Goal: Task Accomplishment & Management: Manage account settings

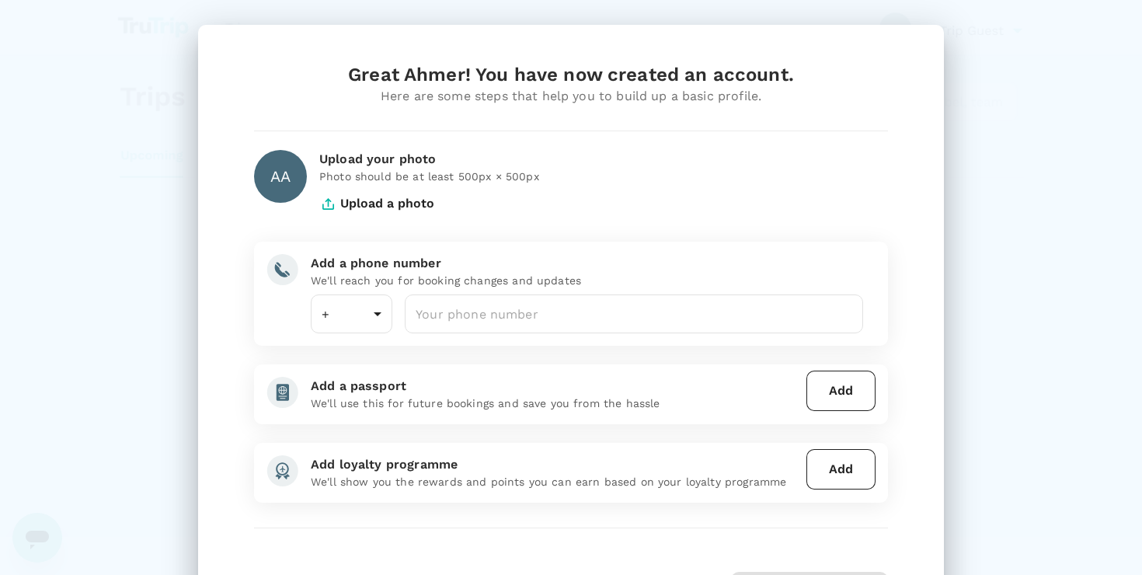
type input "971"
click at [506, 310] on input "number" at bounding box center [634, 313] width 458 height 39
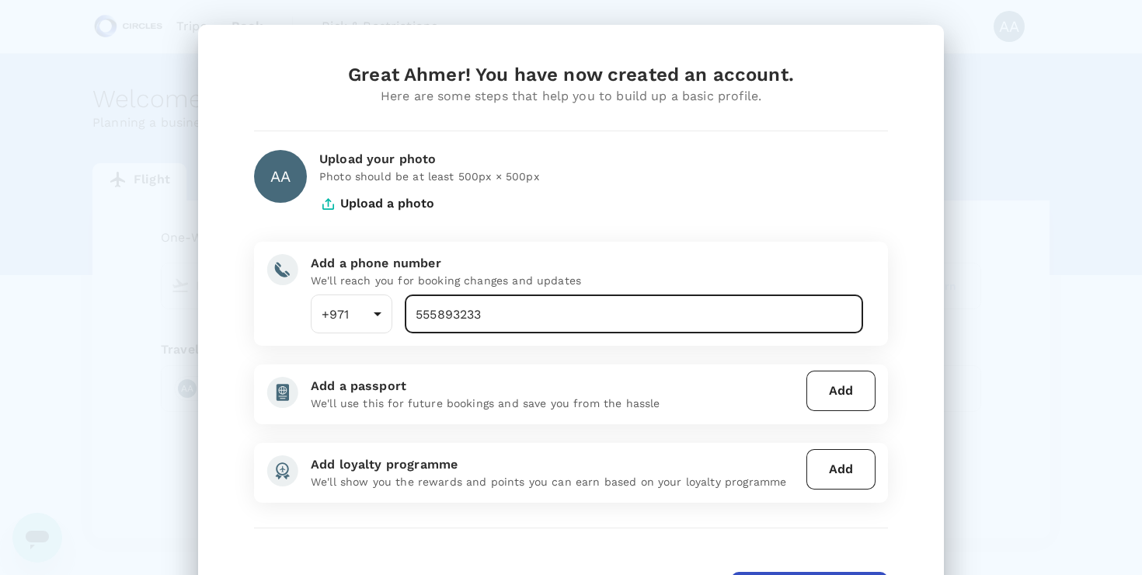
type input "555893233"
click at [914, 325] on div "Great Ahmer! You have now created an account. Here are some steps that help you…" at bounding box center [571, 336] width 746 height 623
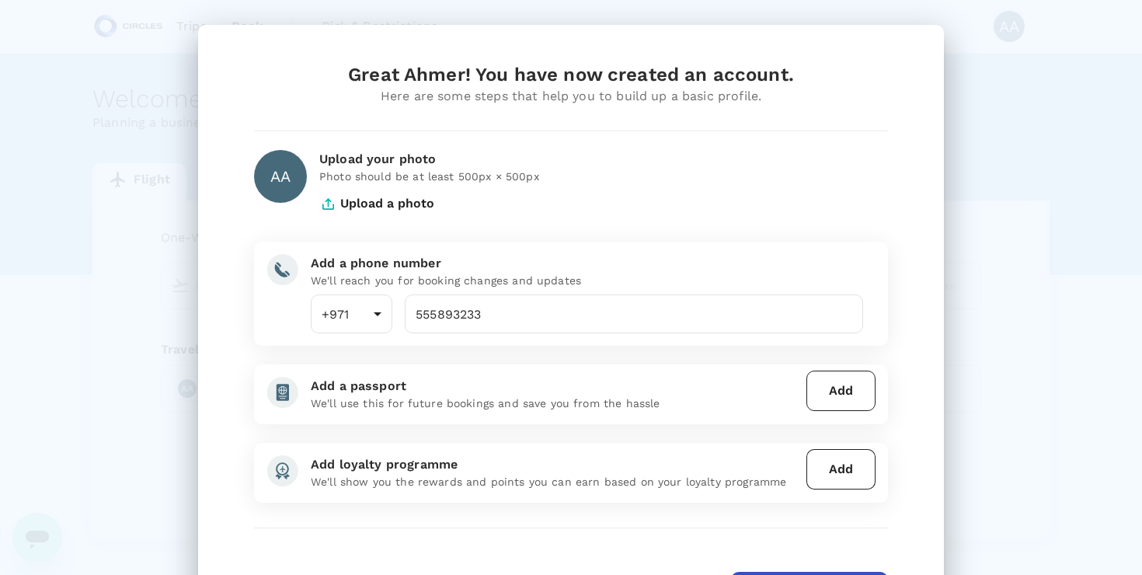
click at [833, 401] on button "Add" at bounding box center [840, 391] width 69 height 40
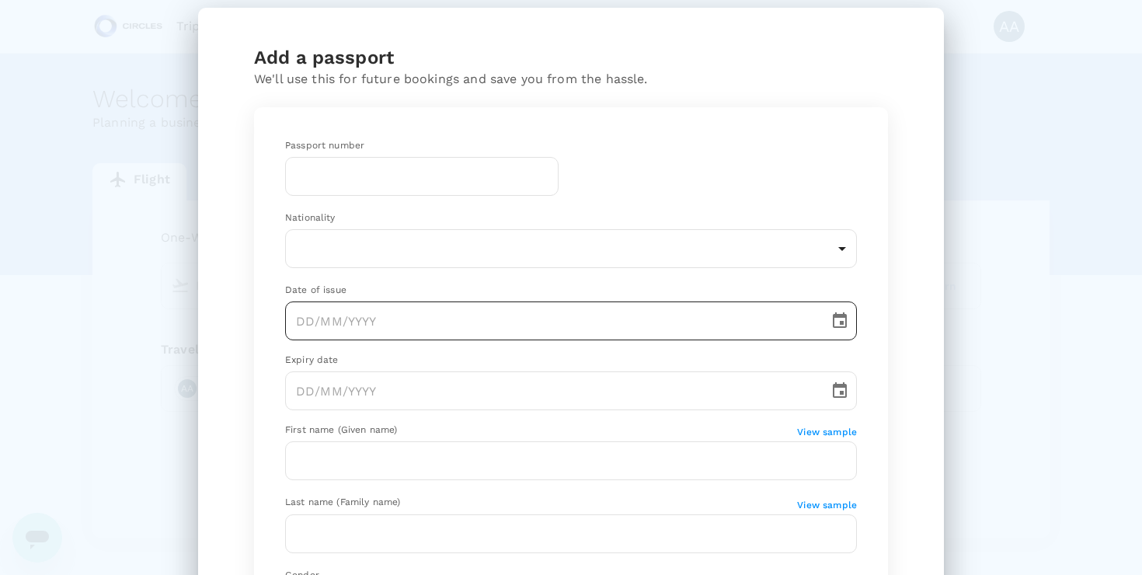
scroll to position [16, 0]
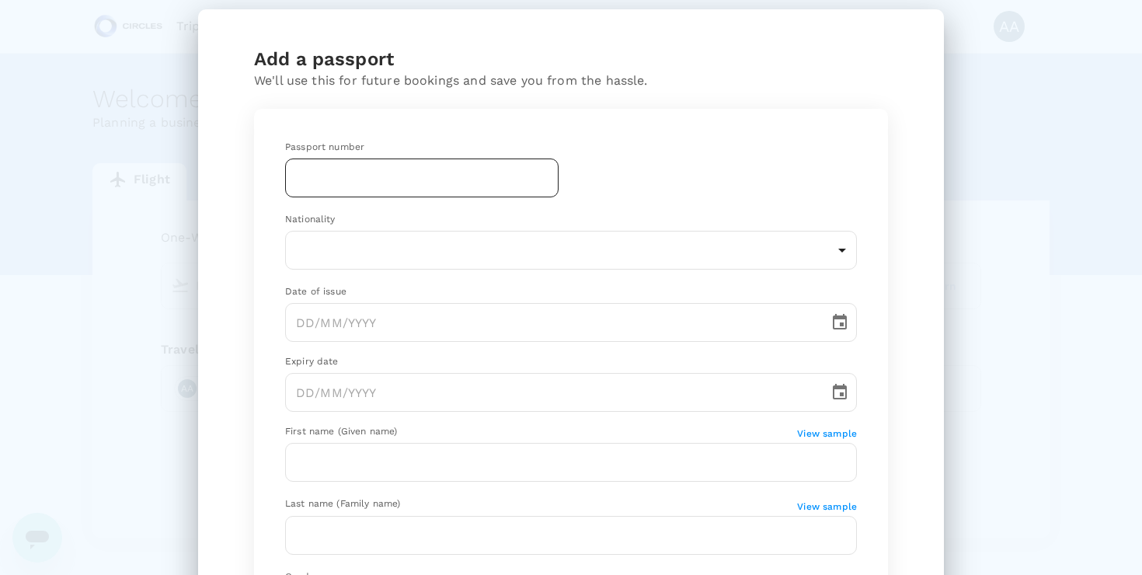
click at [489, 195] on input "text" at bounding box center [421, 177] width 273 height 39
type input "AR5177494"
click at [803, 157] on div "Passport number [PASSPORT] ​" at bounding box center [558, 157] width 597 height 85
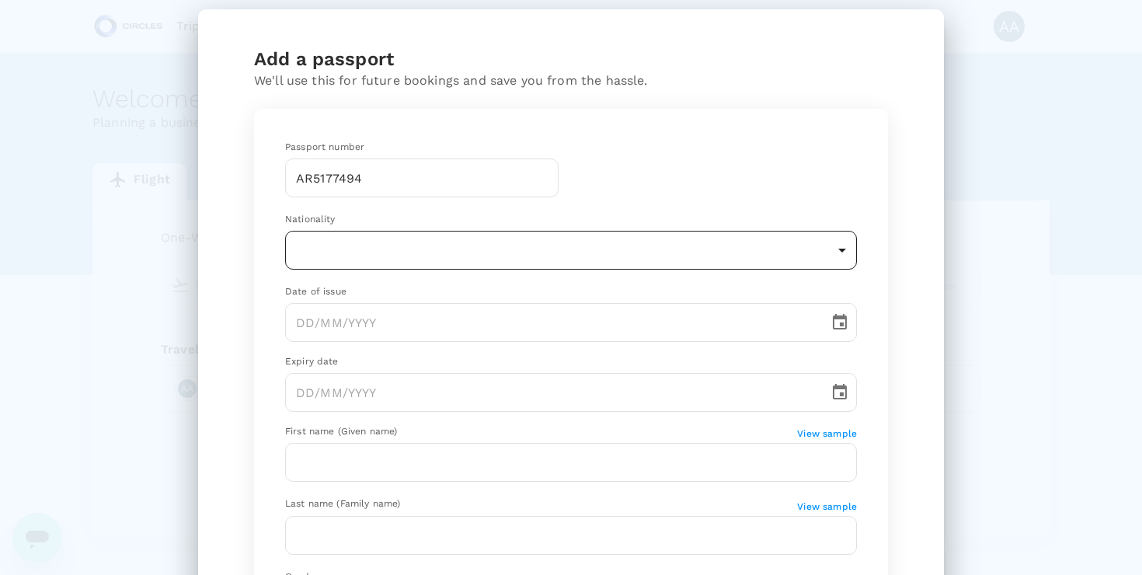
click at [786, 251] on body "Trips Book Risk & Restrictions AA Welcome , Ahmer . Planning a business trip? G…" at bounding box center [571, 317] width 1142 height 635
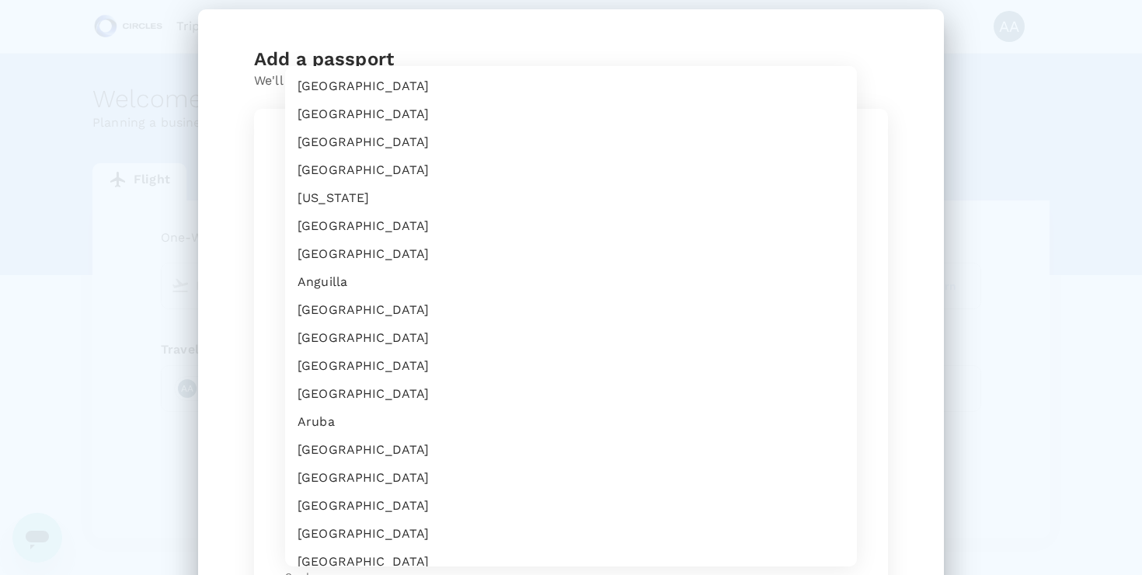
scroll to position [4384, 0]
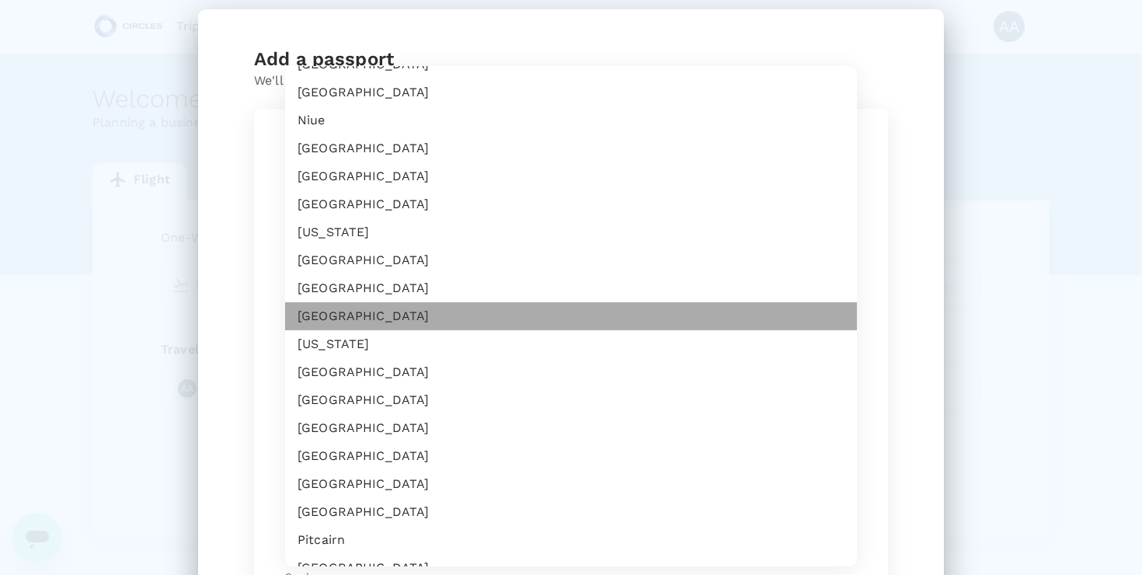
click at [680, 311] on li "[GEOGRAPHIC_DATA]" at bounding box center [571, 316] width 572 height 28
type input "PK"
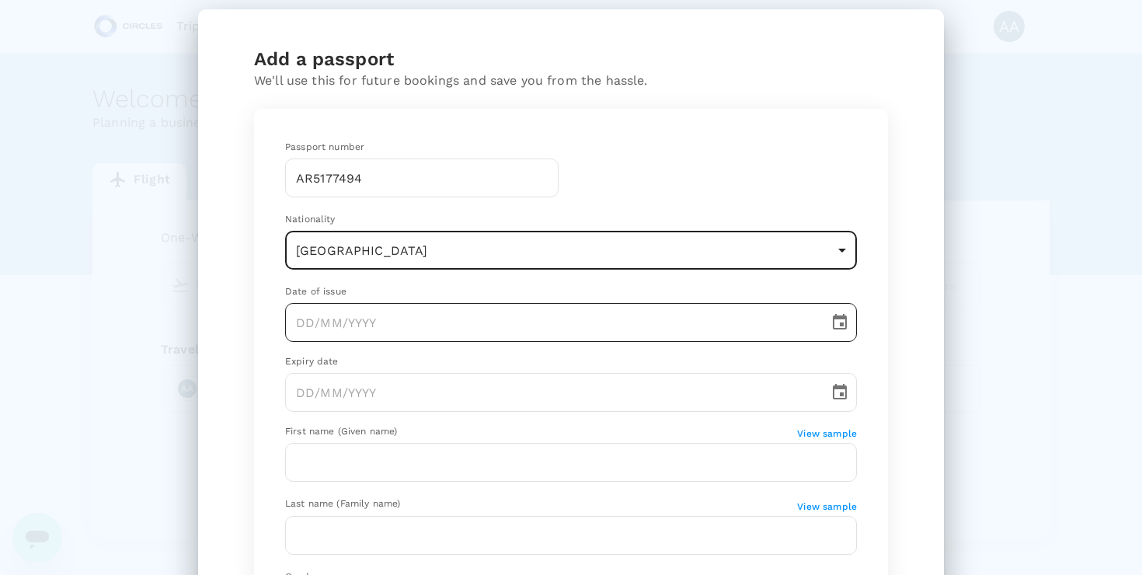
type input "DD/MM/YYYY"
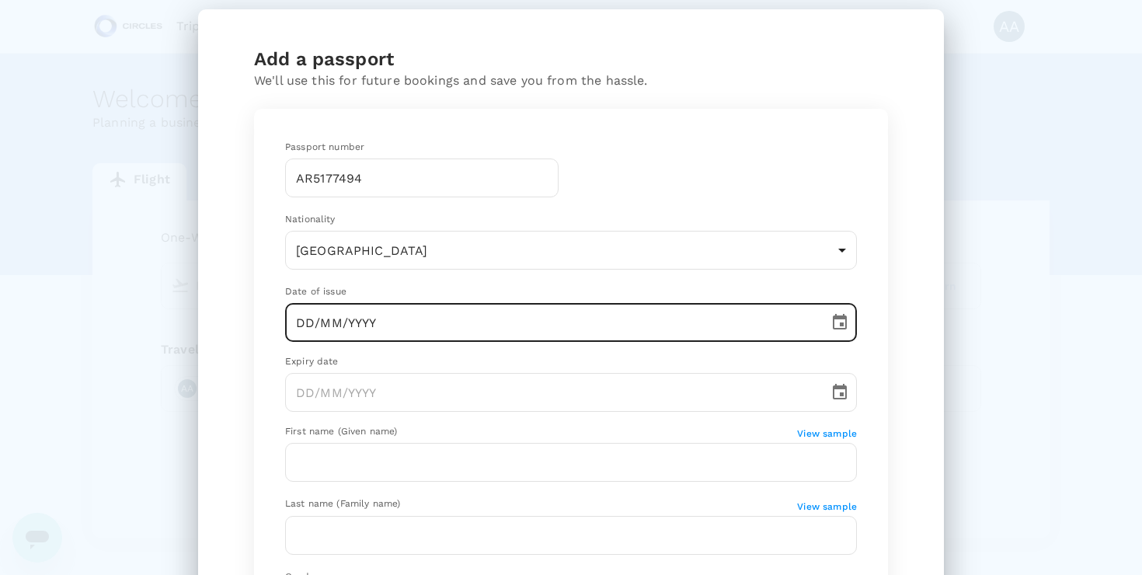
click at [658, 321] on input "DD/MM/YYYY" at bounding box center [551, 322] width 533 height 39
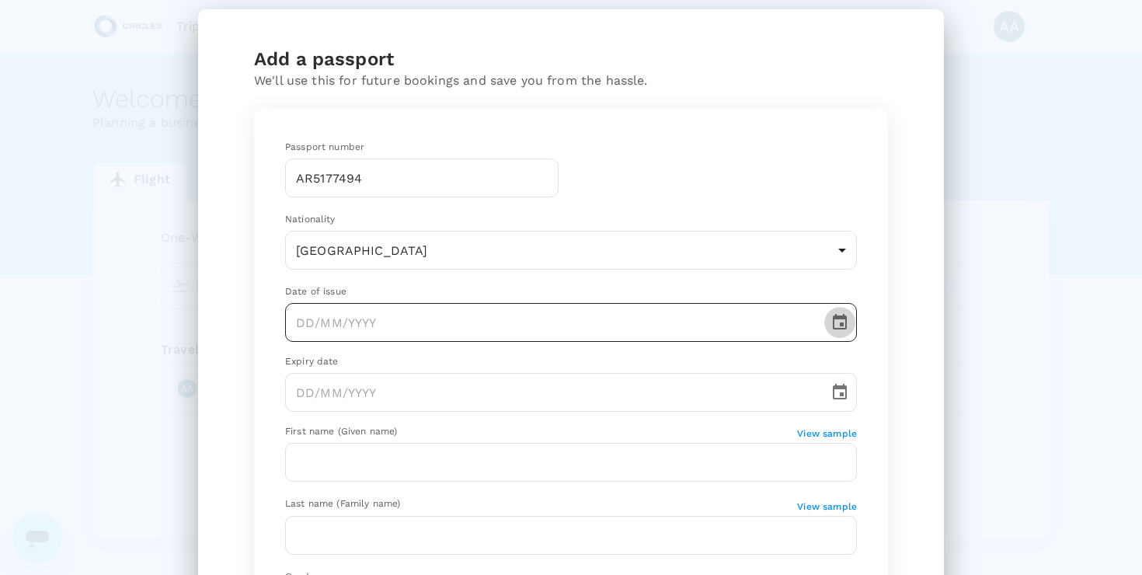
click at [841, 318] on icon "Choose date" at bounding box center [840, 322] width 14 height 16
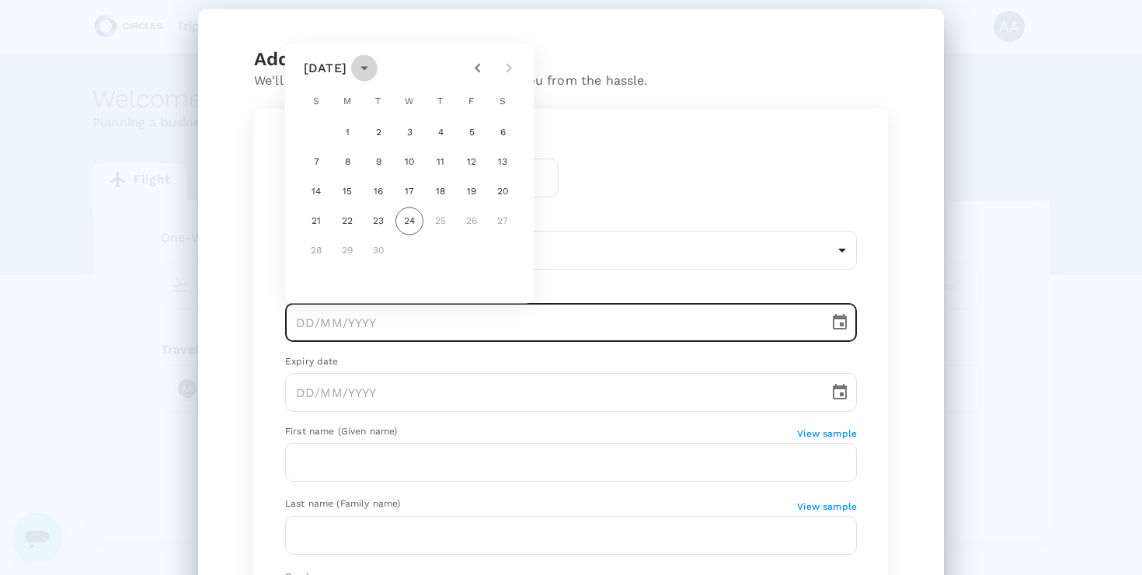
click at [377, 68] on button "calendar view is open, switch to year view" at bounding box center [364, 68] width 26 height 26
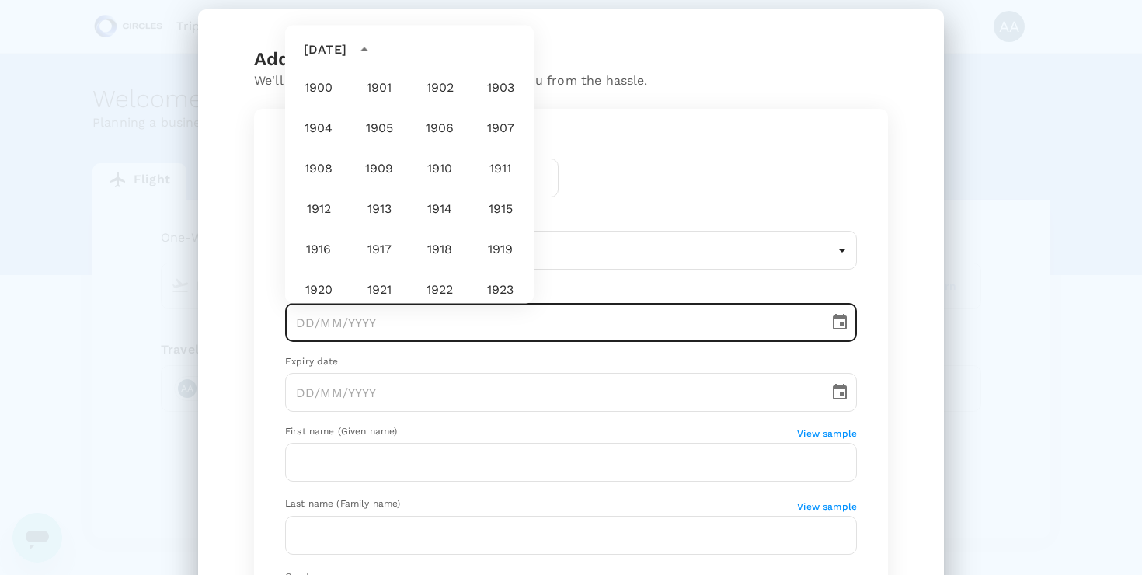
scroll to position [1154, 0]
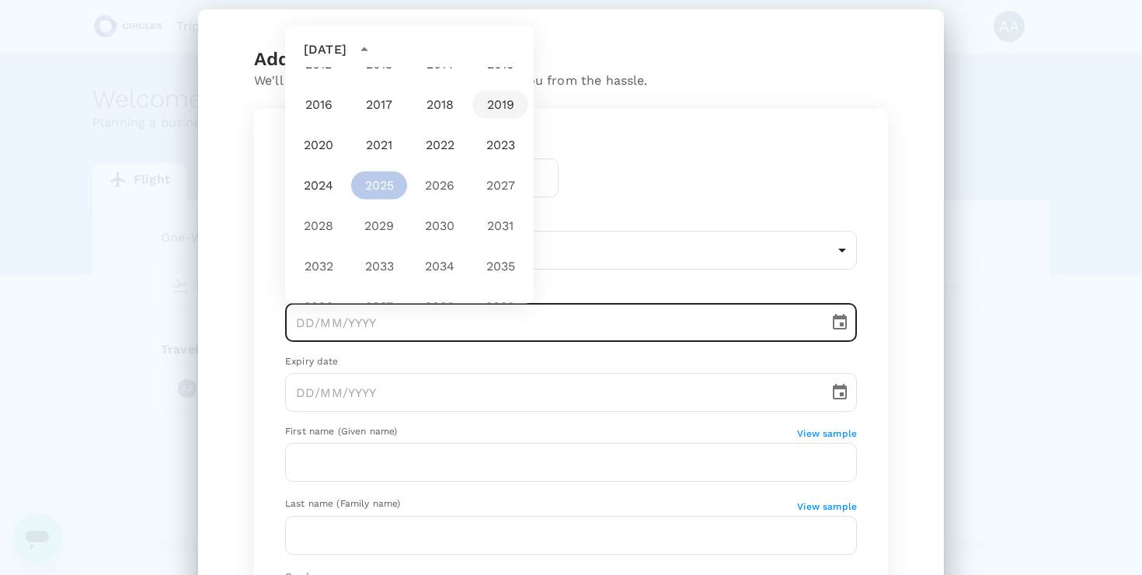
click at [493, 106] on button "2019" at bounding box center [500, 105] width 56 height 28
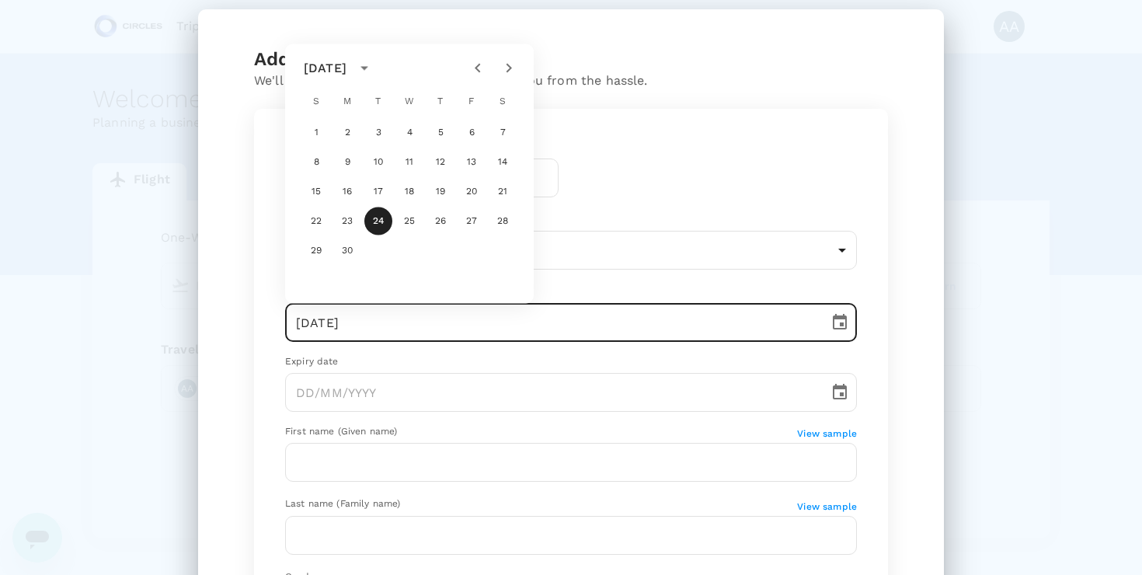
click at [346, 74] on div "[DATE]" at bounding box center [325, 68] width 43 height 19
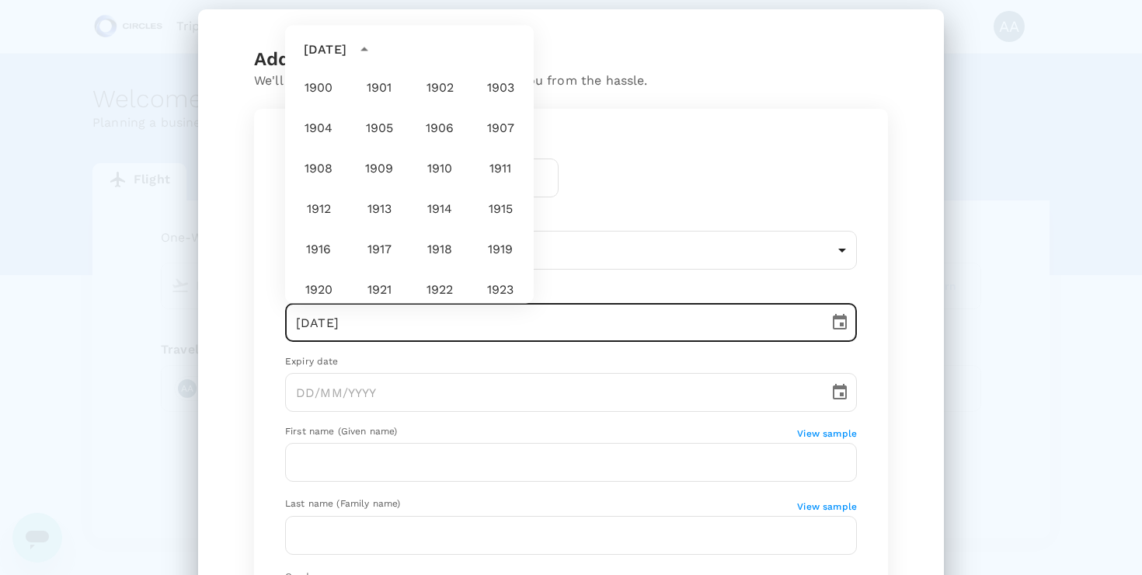
scroll to position [1073, 0]
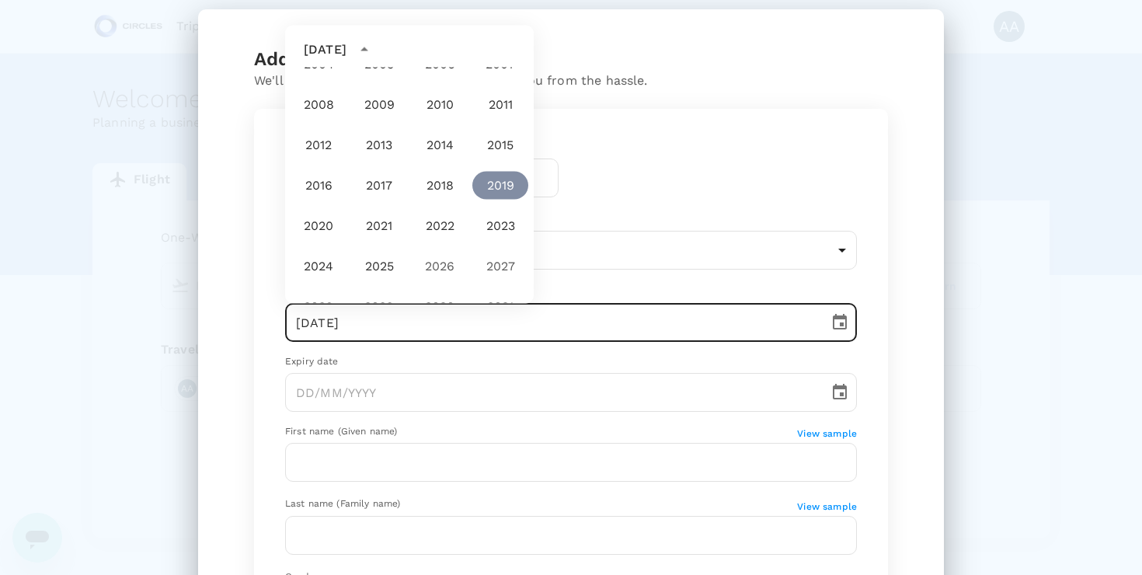
click at [481, 183] on button "2019" at bounding box center [500, 186] width 56 height 28
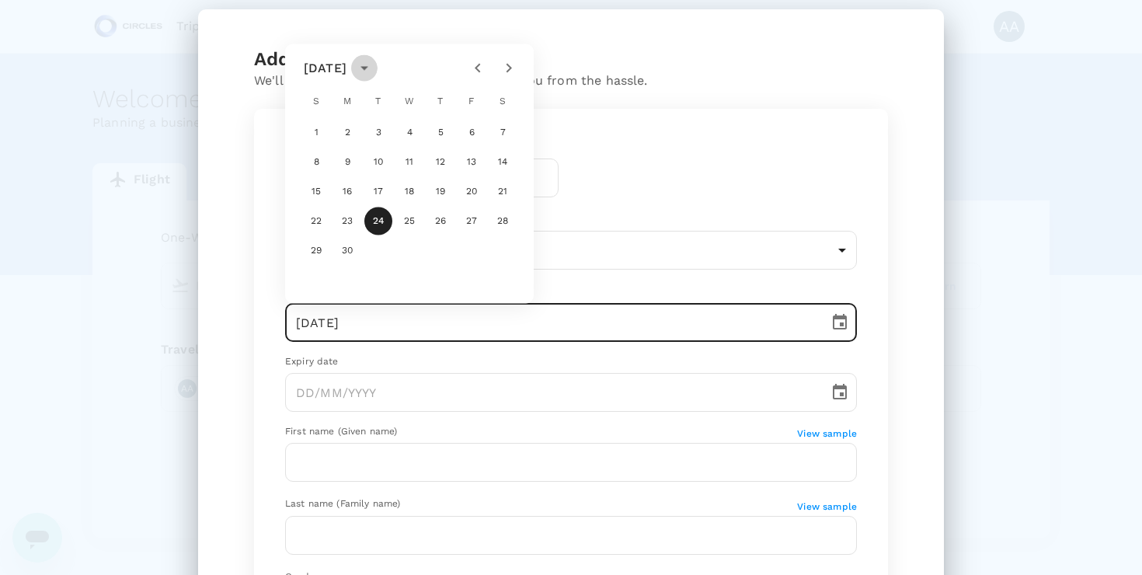
click at [374, 69] on icon "calendar view is open, switch to year view" at bounding box center [364, 68] width 19 height 19
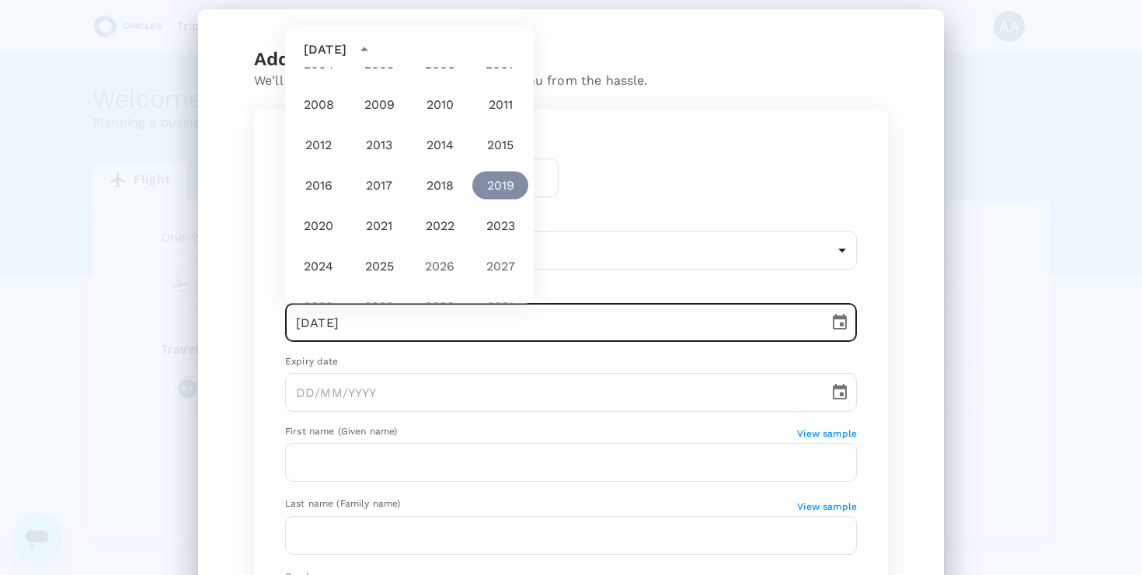
click at [500, 190] on button "2019" at bounding box center [500, 186] width 56 height 28
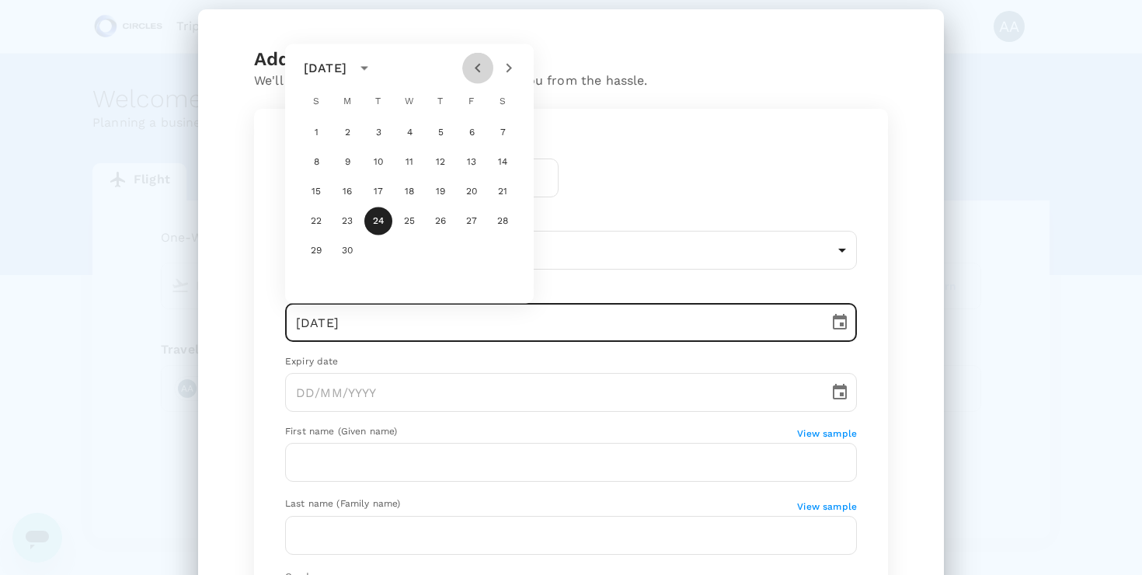
click at [475, 71] on icon "Previous month" at bounding box center [477, 68] width 19 height 19
click at [317, 158] on button "7" at bounding box center [316, 162] width 28 height 28
type input "[DATE]"
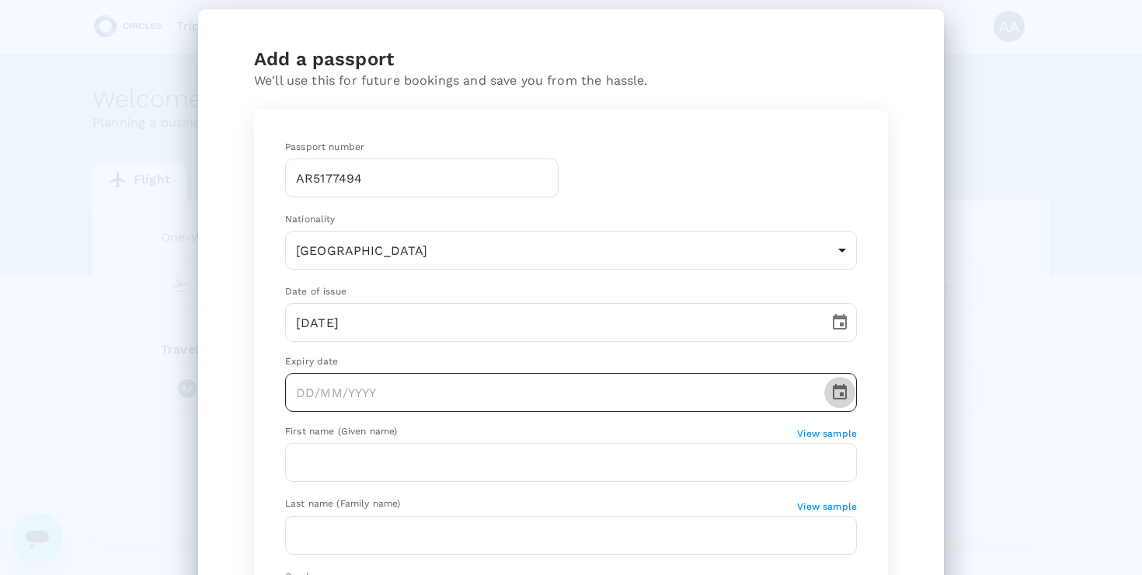
click at [840, 389] on icon "Choose date" at bounding box center [840, 392] width 14 height 16
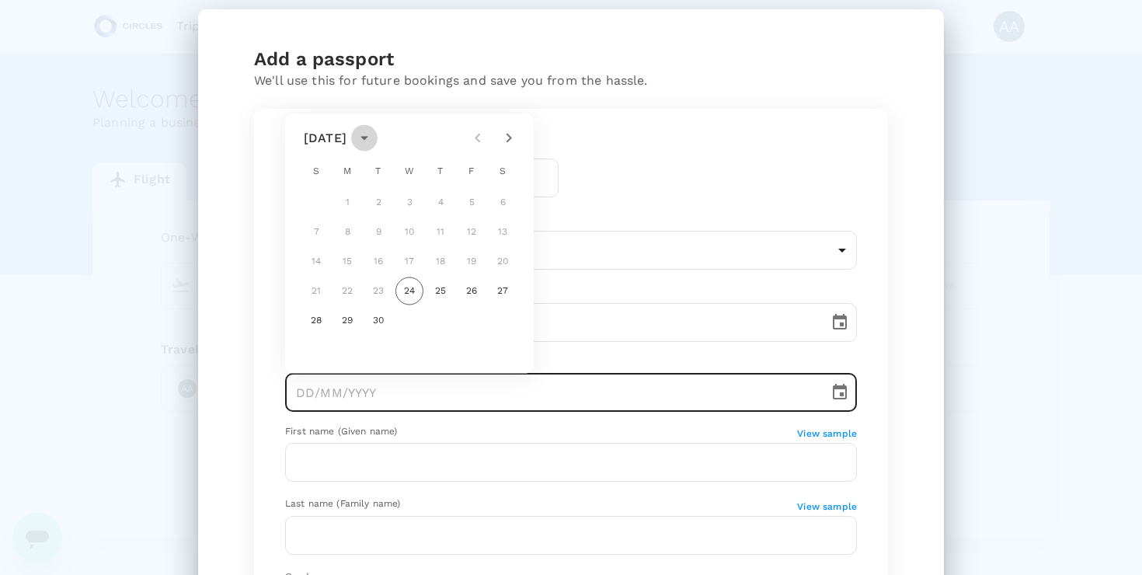
click at [374, 133] on icon "calendar view is open, switch to year view" at bounding box center [364, 138] width 19 height 19
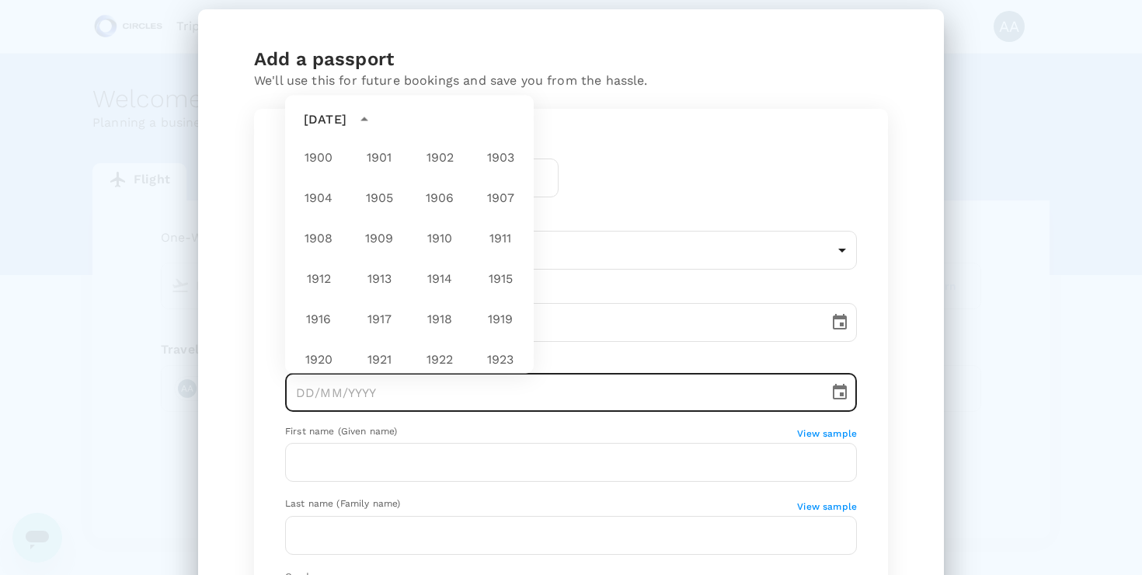
scroll to position [1154, 0]
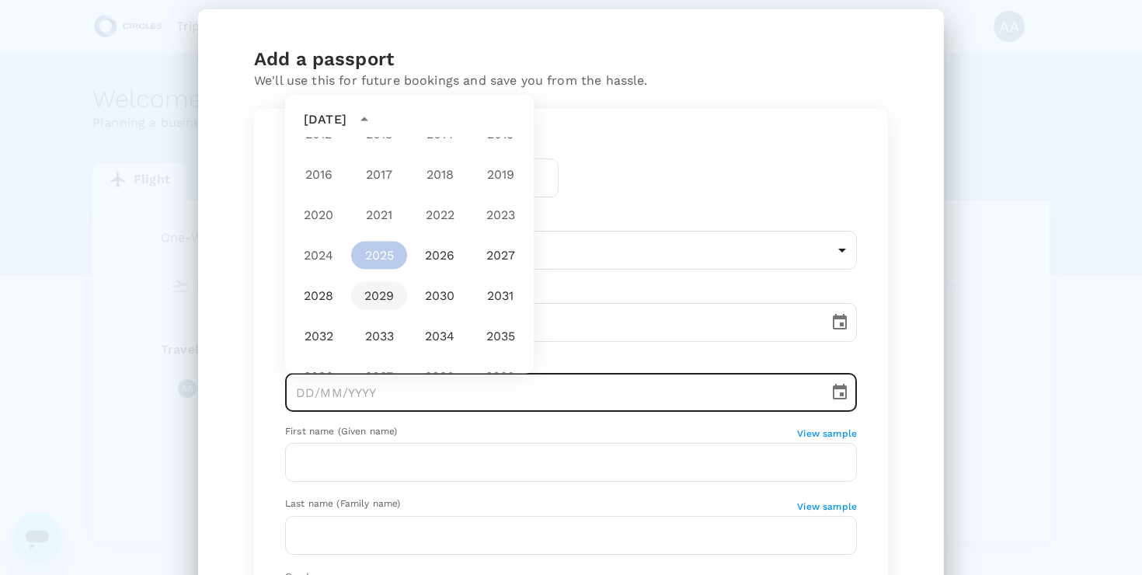
click at [378, 292] on button "2029" at bounding box center [379, 296] width 56 height 28
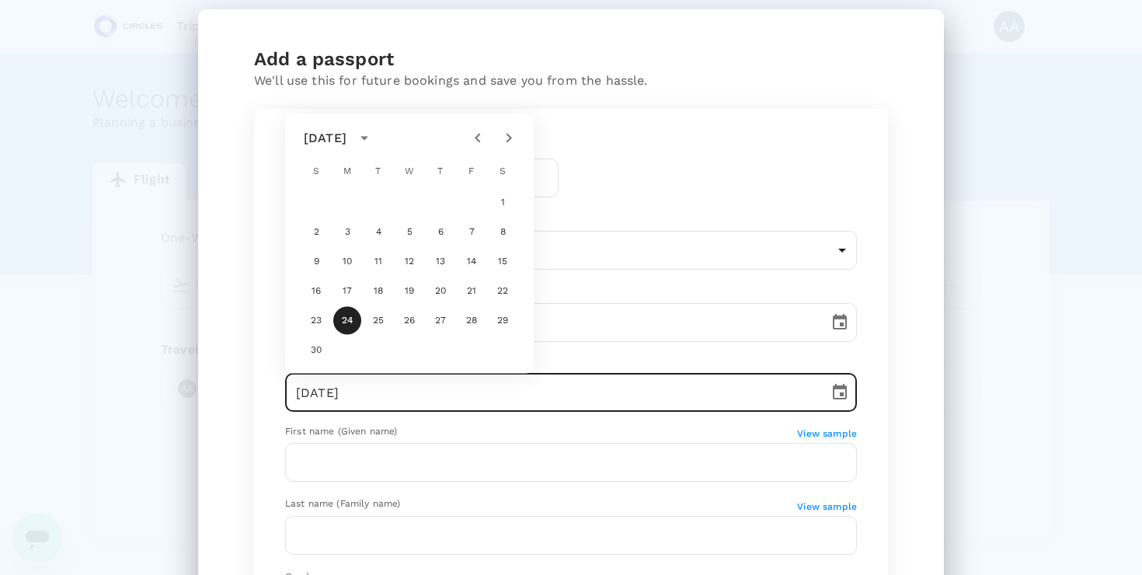
click at [478, 136] on icon "Previous month" at bounding box center [477, 138] width 19 height 19
click at [472, 196] on button "6" at bounding box center [471, 203] width 28 height 28
type input "[DATE]"
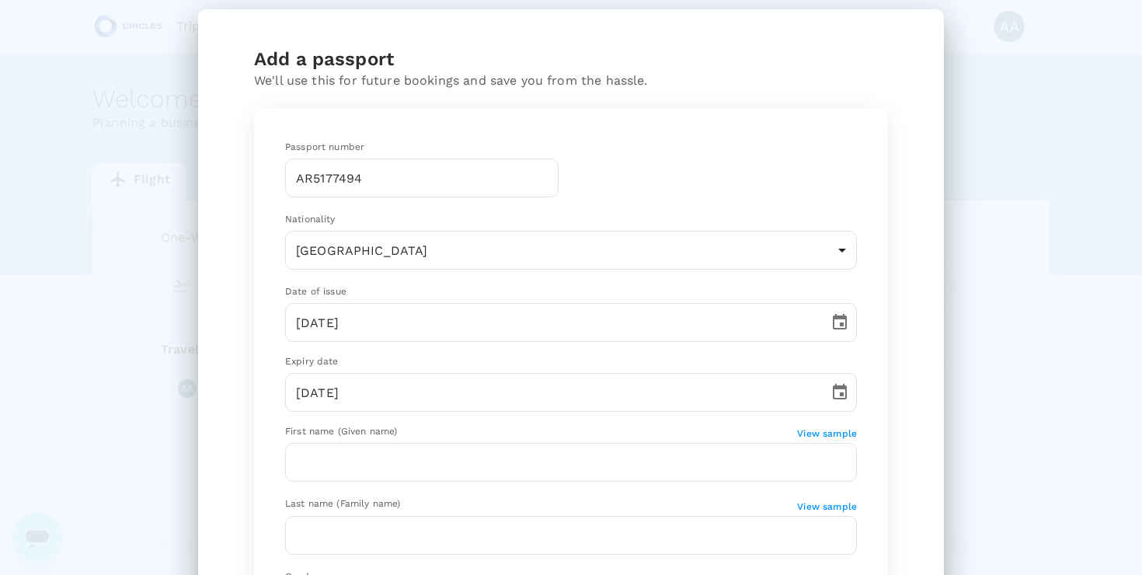
click at [906, 357] on div "Add a passport We'll use this for future bookings and save you from the hassle.…" at bounding box center [570, 425] width 671 height 757
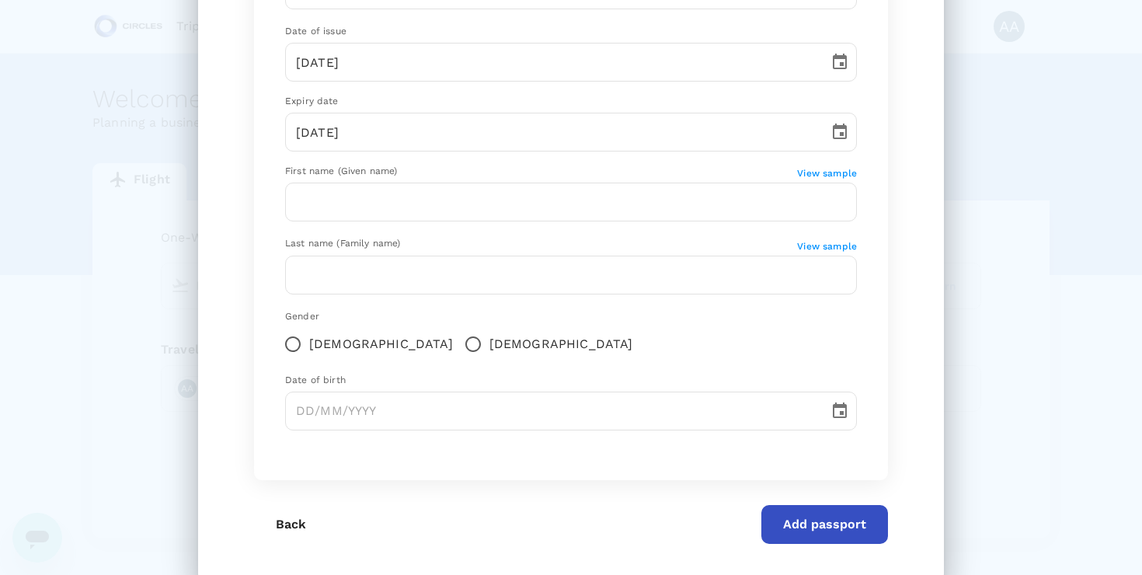
scroll to position [278, 0]
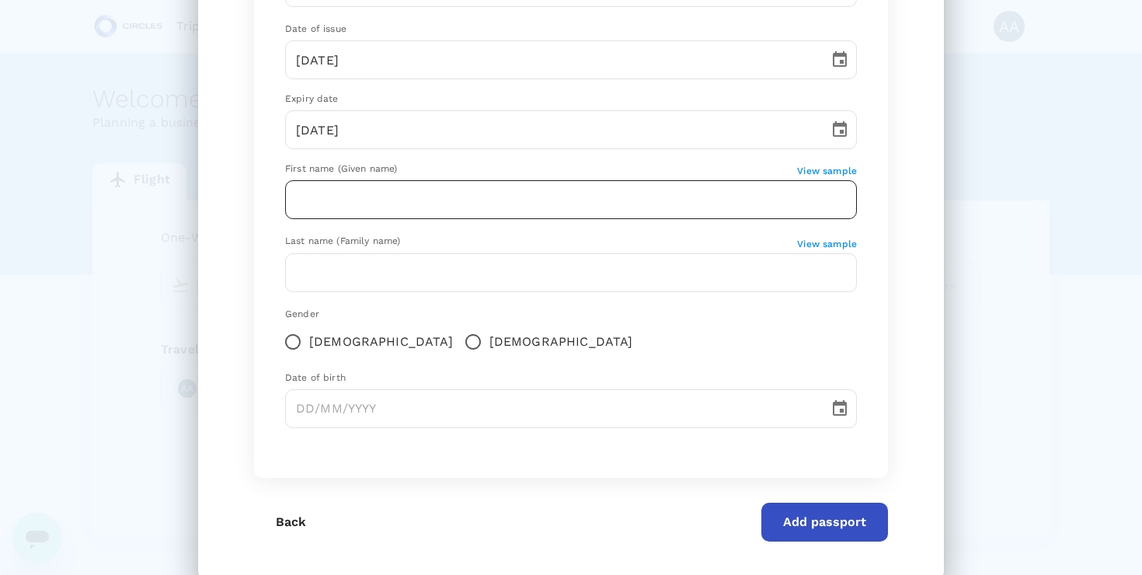
click at [452, 202] on input "text" at bounding box center [571, 199] width 572 height 39
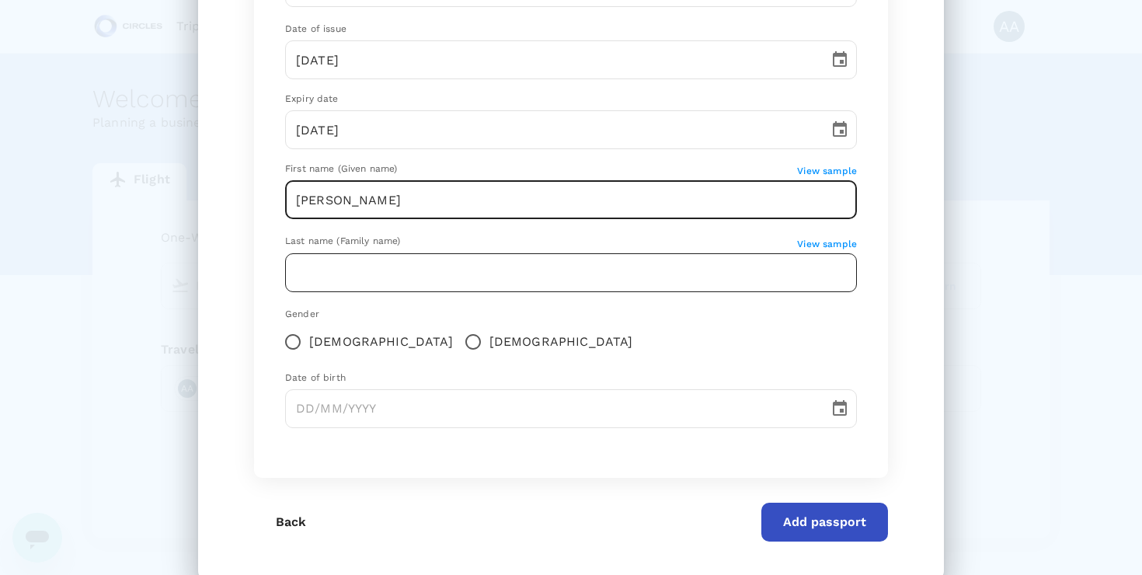
type input "[PERSON_NAME]"
click at [457, 278] on input "text" at bounding box center [571, 272] width 572 height 39
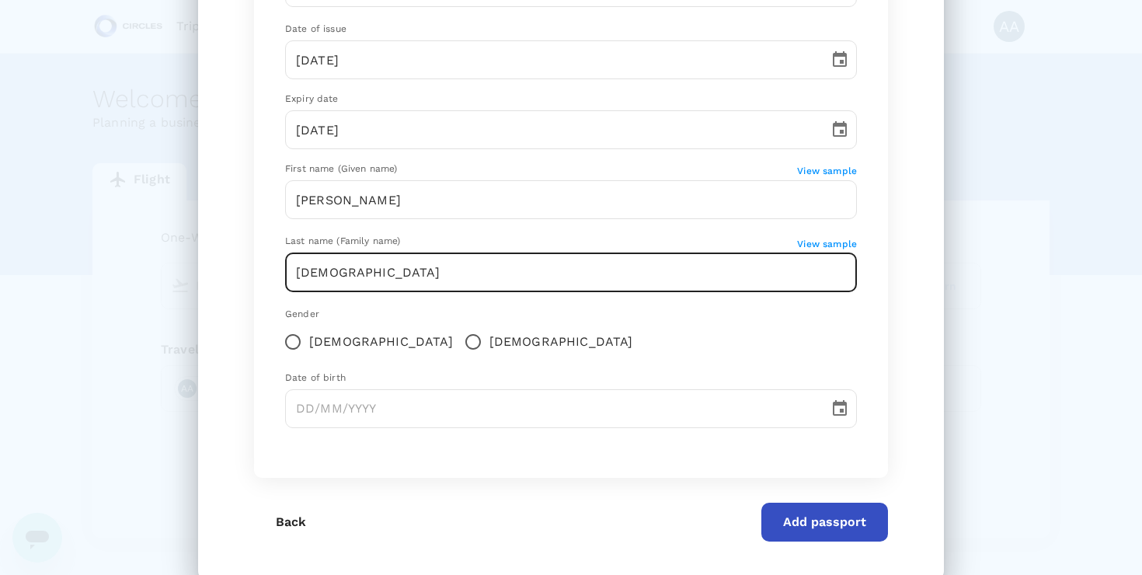
type input "[DEMOGRAPHIC_DATA]"
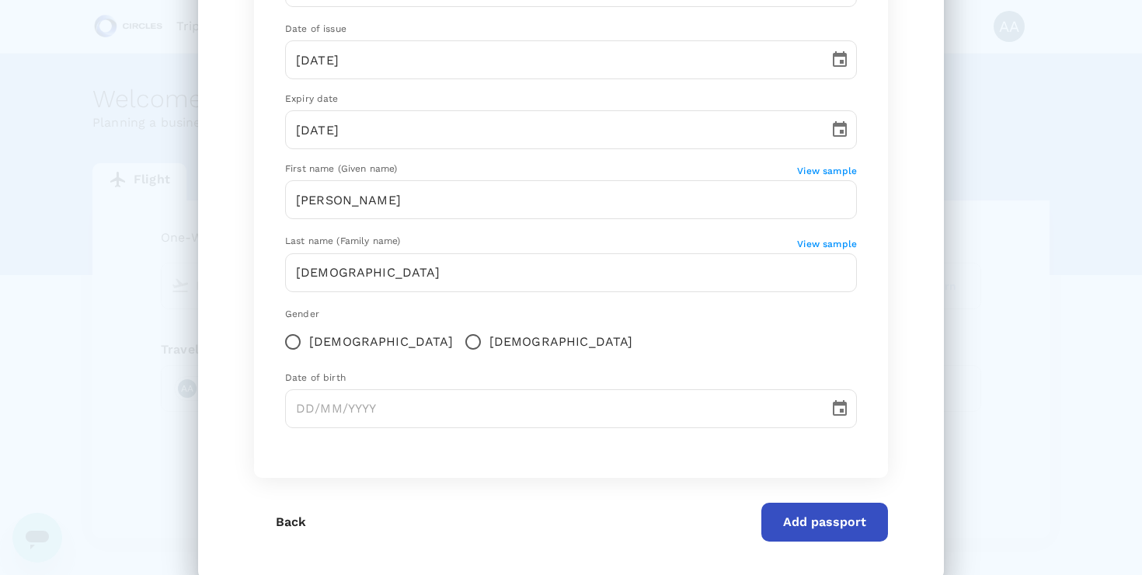
click at [913, 297] on div "Add a passport We'll use this for future bookings and save you from the hassle.…" at bounding box center [571, 163] width 746 height 832
click at [457, 342] on input "[DEMOGRAPHIC_DATA]" at bounding box center [473, 341] width 33 height 33
radio input "true"
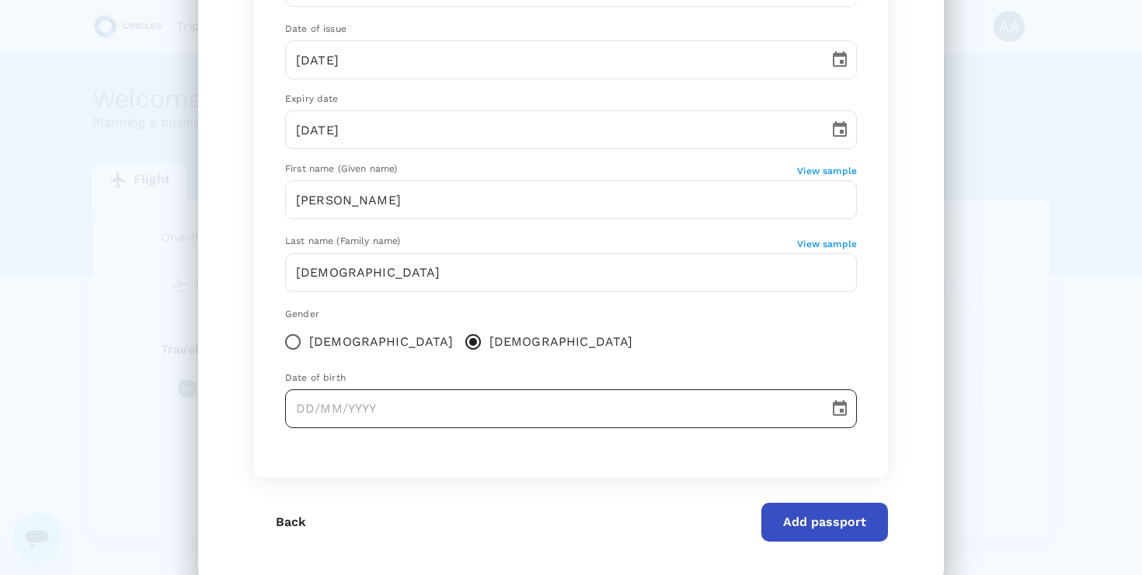
click at [840, 413] on icon "Choose date" at bounding box center [840, 408] width 14 height 16
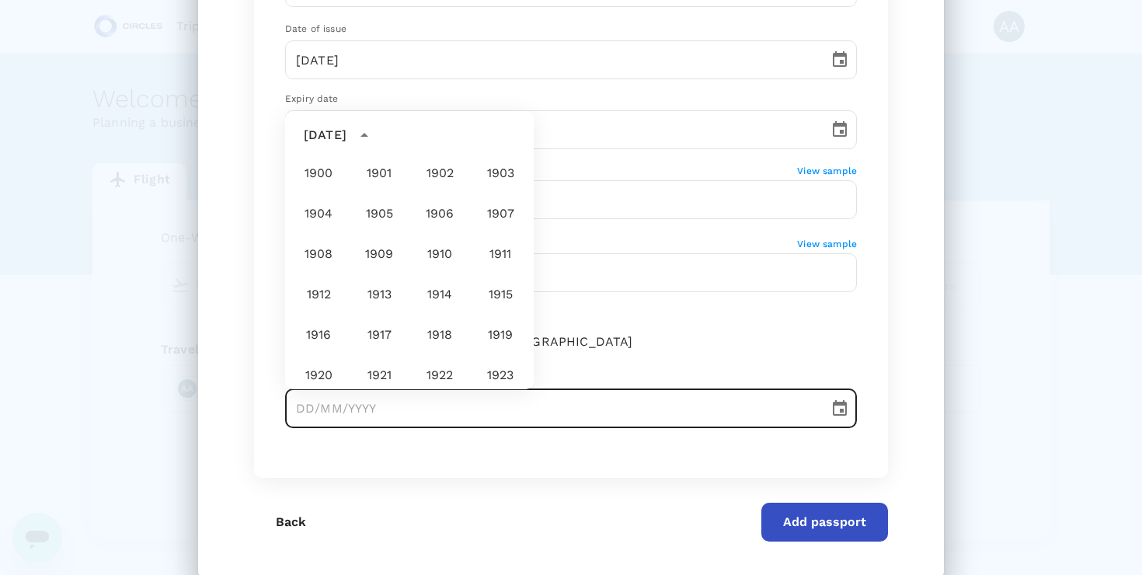
scroll to position [1154, 0]
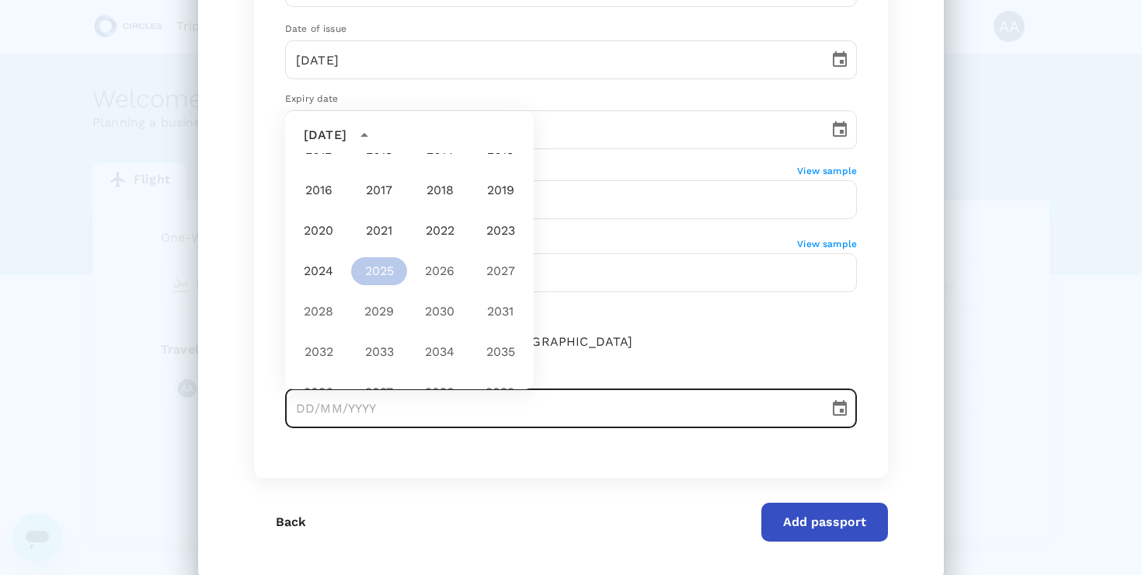
click at [374, 137] on icon "year view is open, switch to calendar view" at bounding box center [364, 135] width 19 height 19
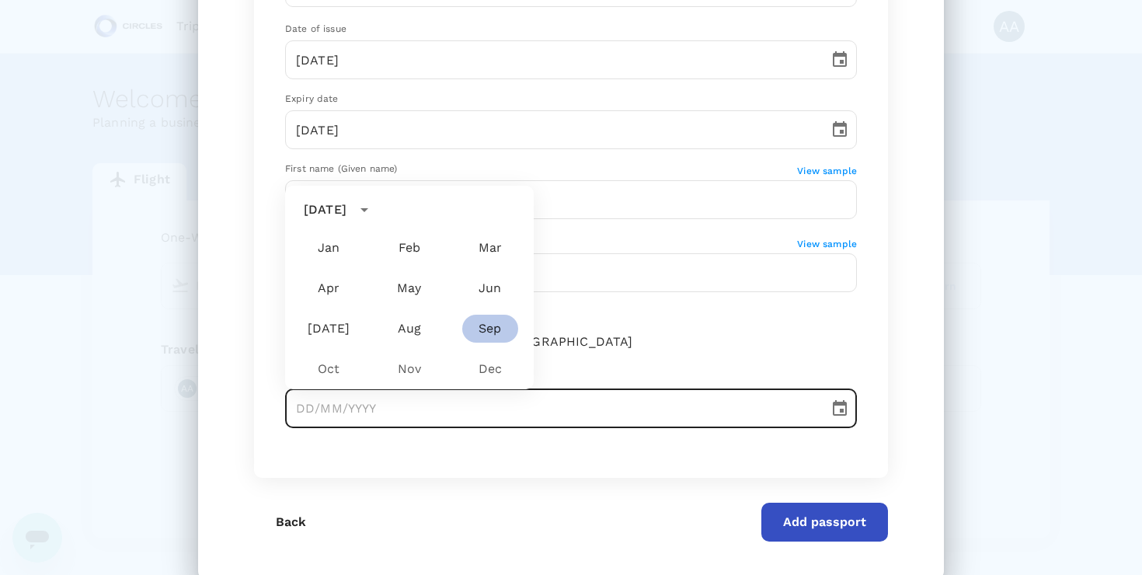
click at [377, 219] on button "calendar view is open, switch to year view" at bounding box center [364, 210] width 26 height 26
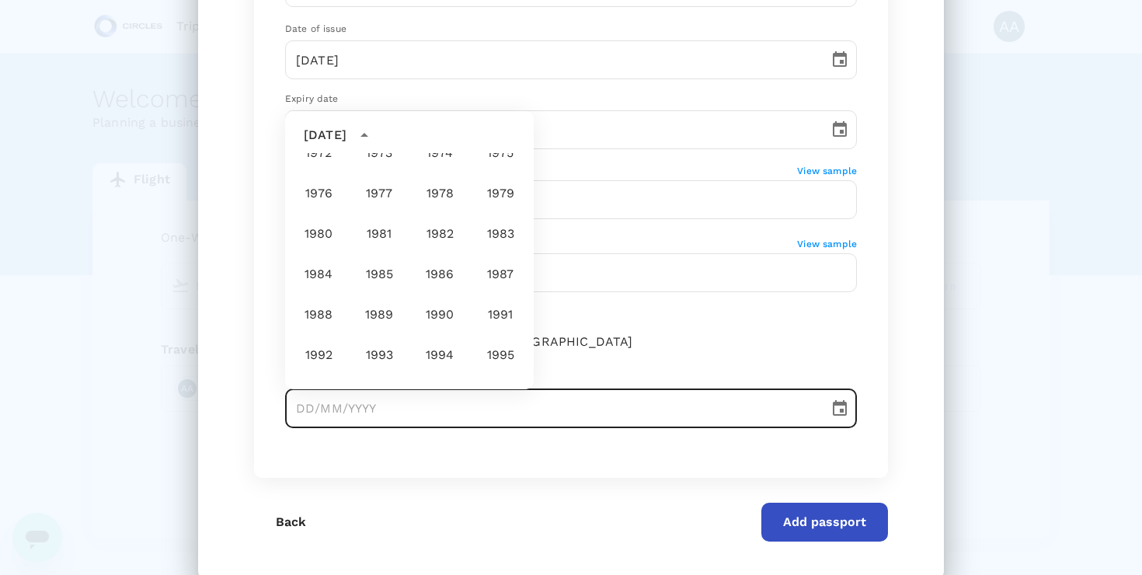
scroll to position [746, 0]
click at [497, 197] on button "1979" at bounding box center [500, 194] width 56 height 28
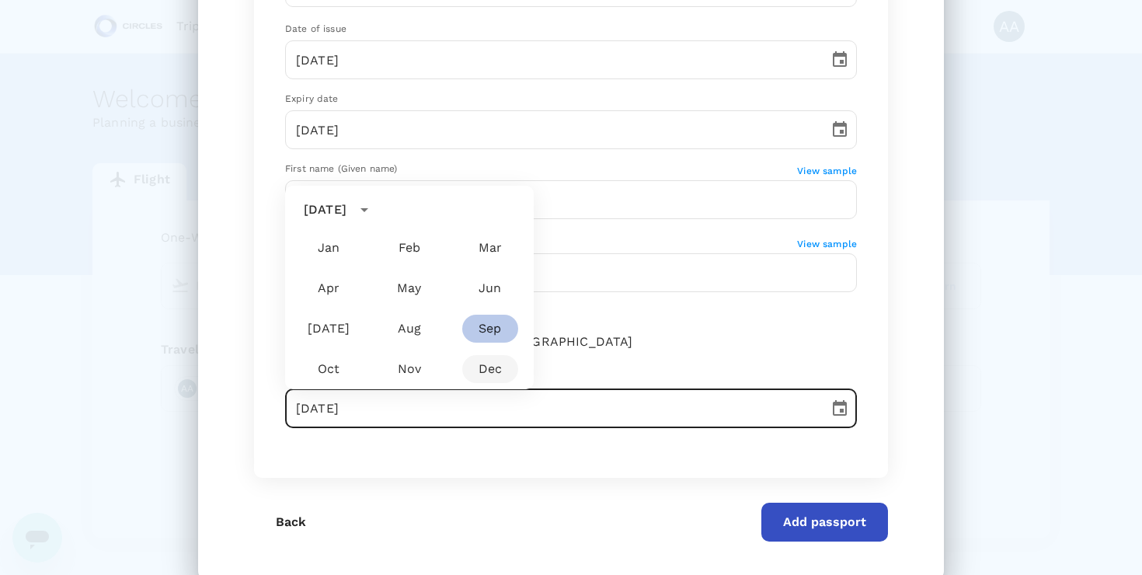
click at [481, 365] on button "Dec" at bounding box center [490, 369] width 56 height 28
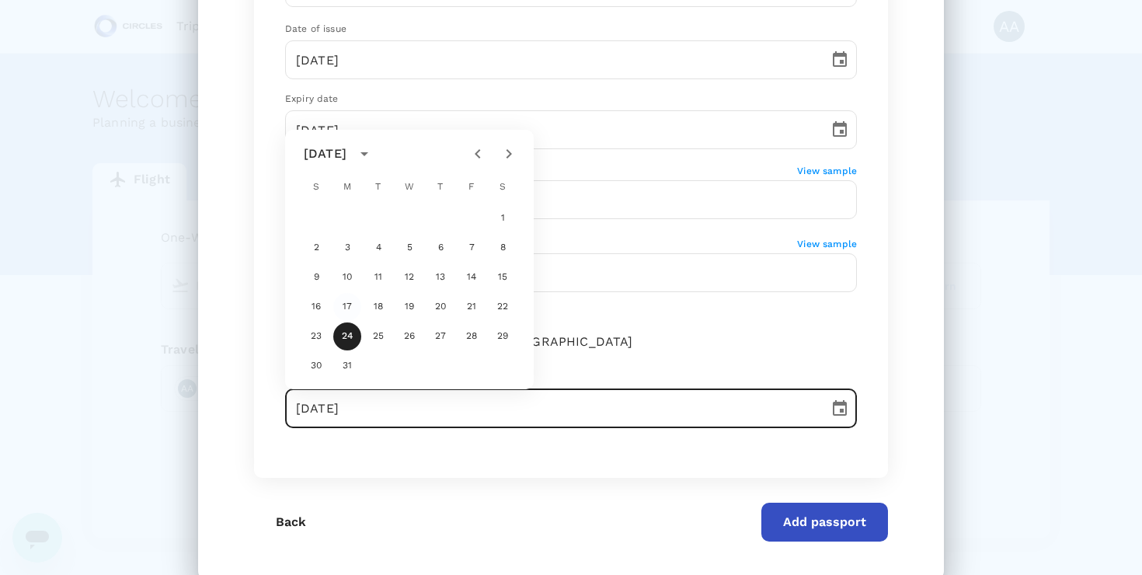
click at [348, 304] on button "17" at bounding box center [347, 307] width 28 height 28
type input "[DATE]"
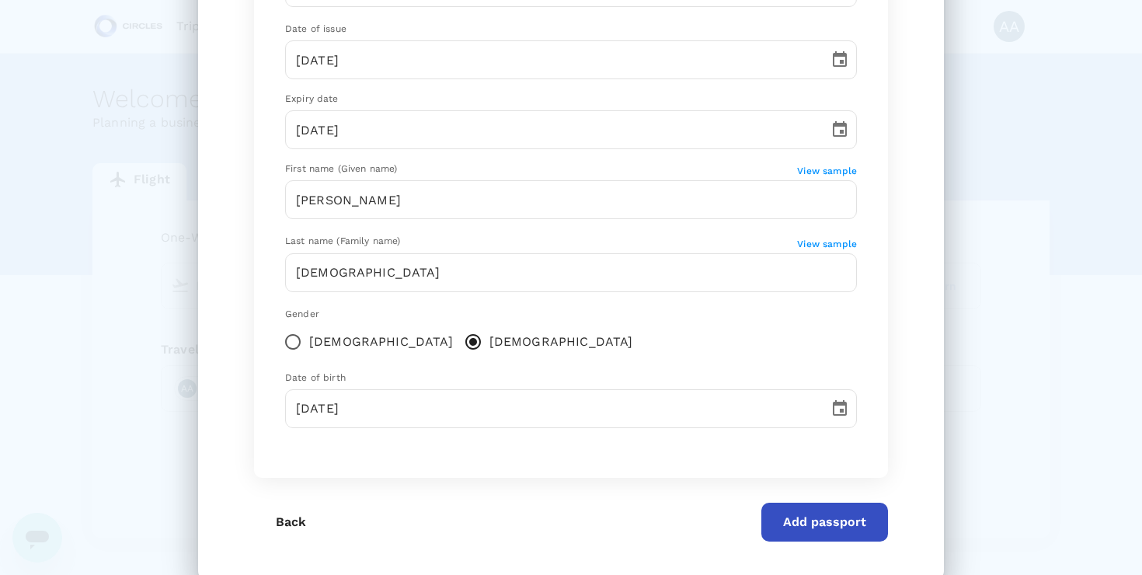
click at [919, 393] on div "Add a passport We'll use this for future bookings and save you from the hassle.…" at bounding box center [571, 163] width 746 height 832
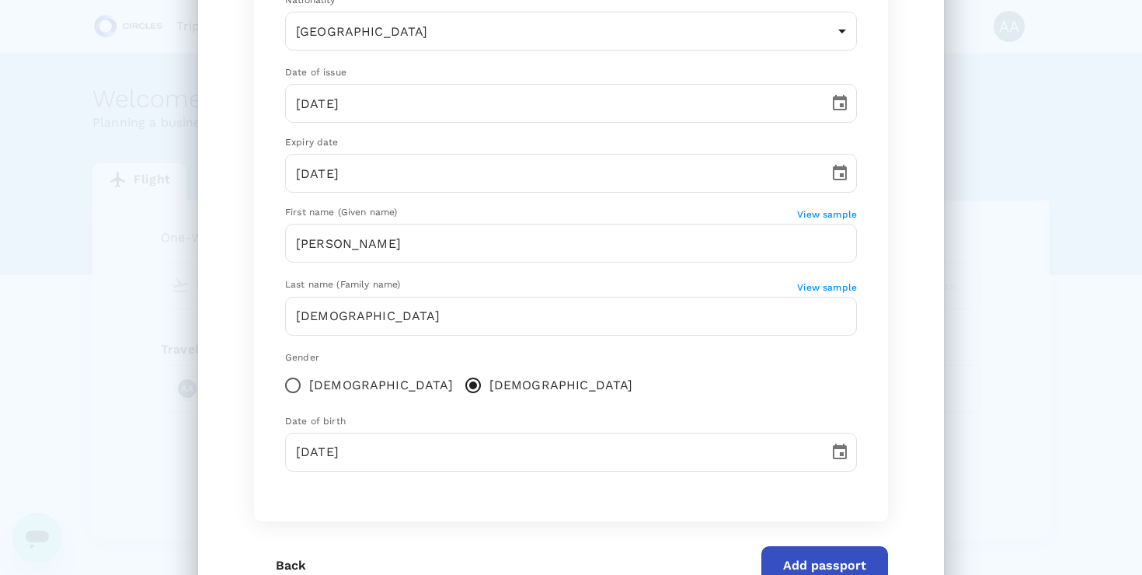
scroll to position [307, 0]
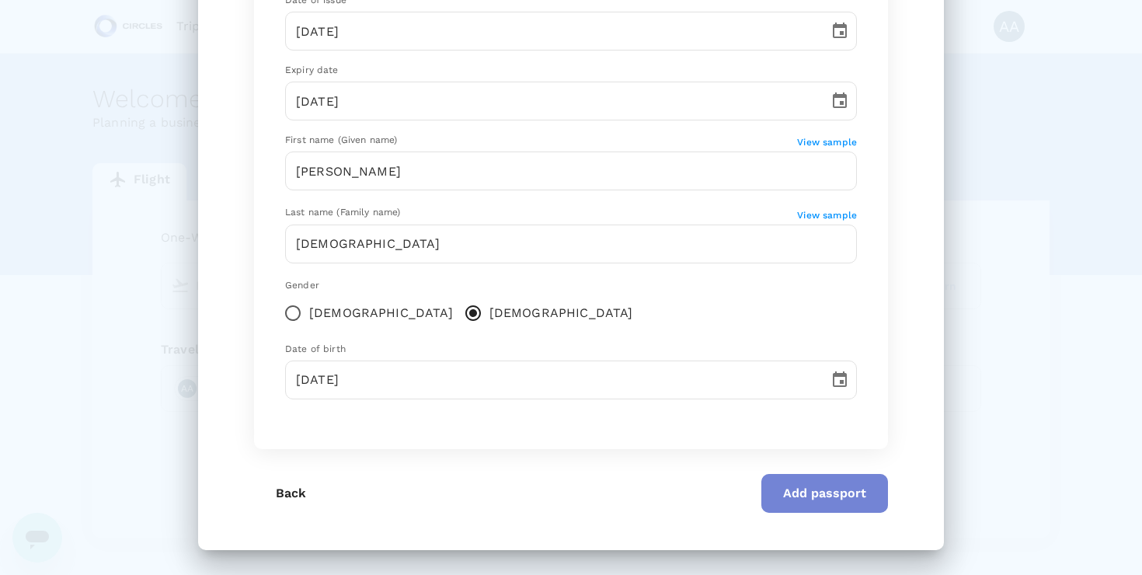
click at [825, 490] on button "Add passport" at bounding box center [824, 493] width 127 height 39
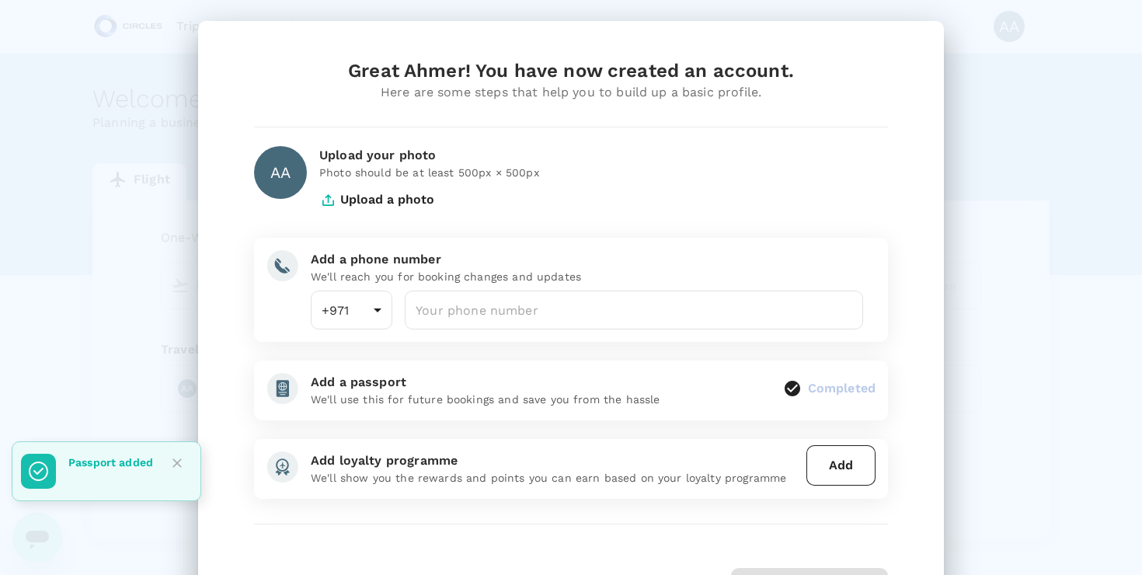
scroll to position [99, 0]
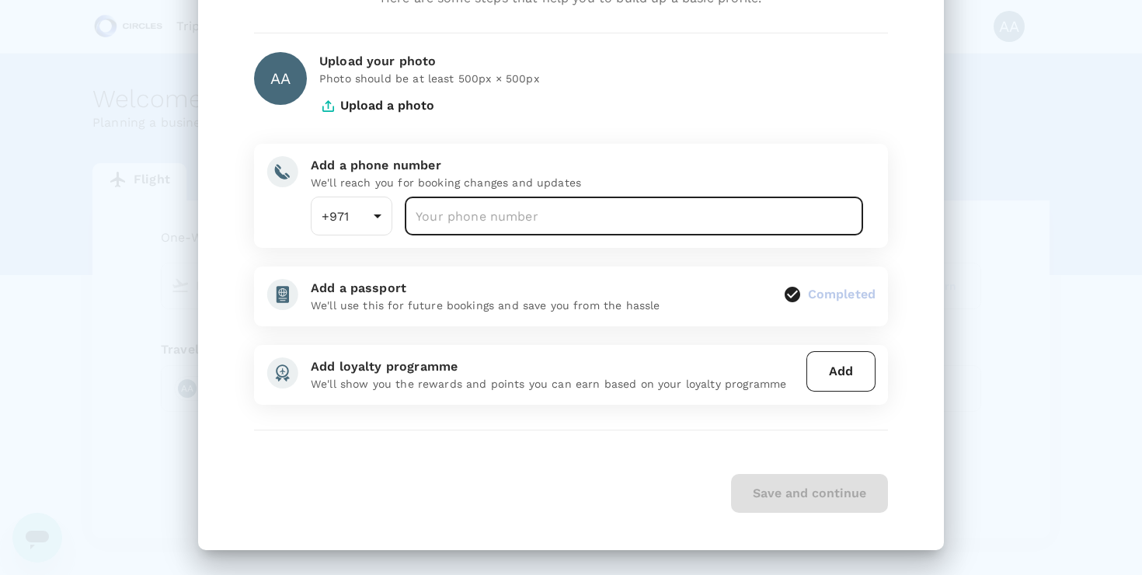
click at [537, 216] on input "number" at bounding box center [634, 216] width 458 height 39
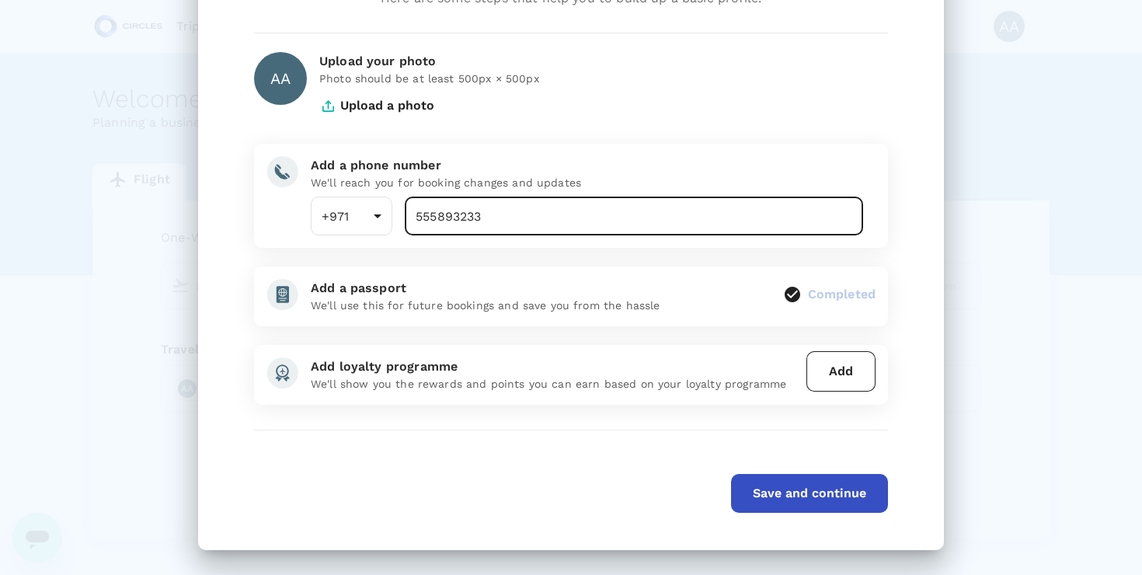
type input "555893233"
click at [799, 487] on button "Save and continue" at bounding box center [809, 493] width 157 height 39
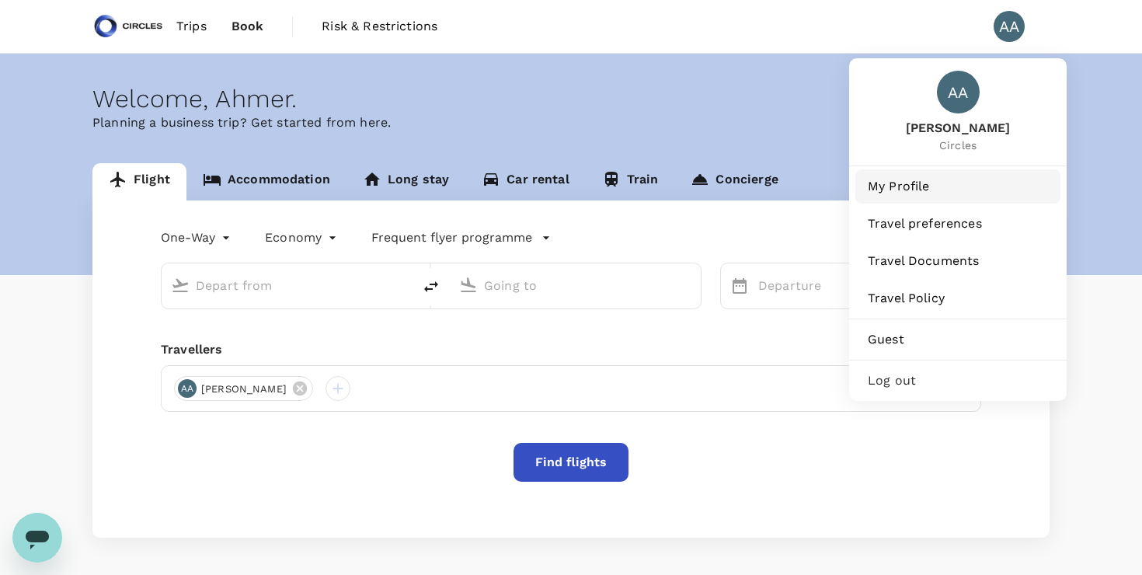
click at [920, 187] on span "My Profile" at bounding box center [958, 186] width 180 height 19
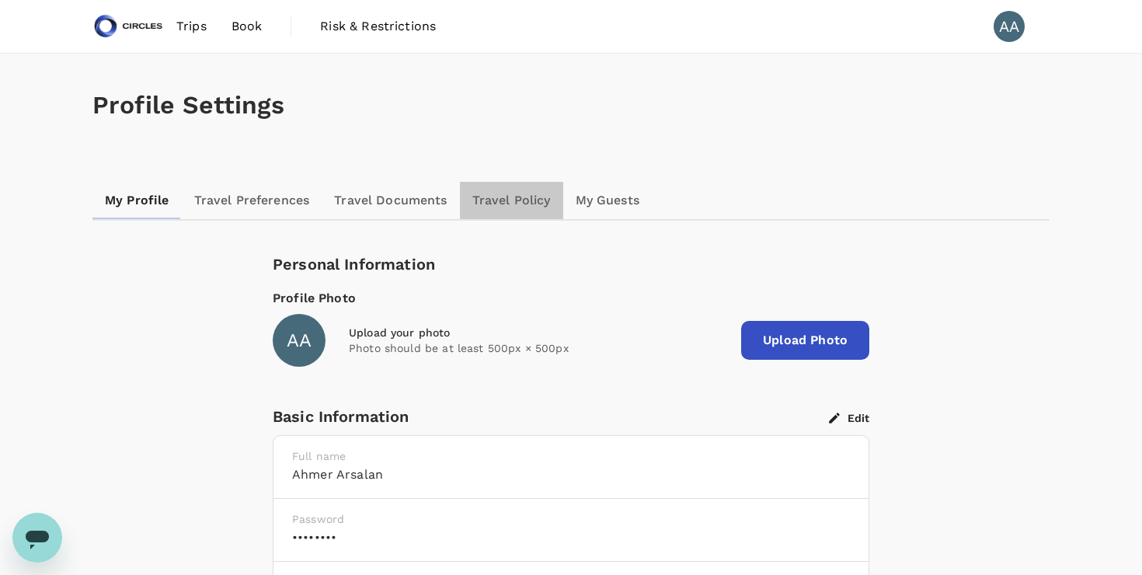
click at [503, 199] on link "Travel Policy" at bounding box center [511, 200] width 103 height 37
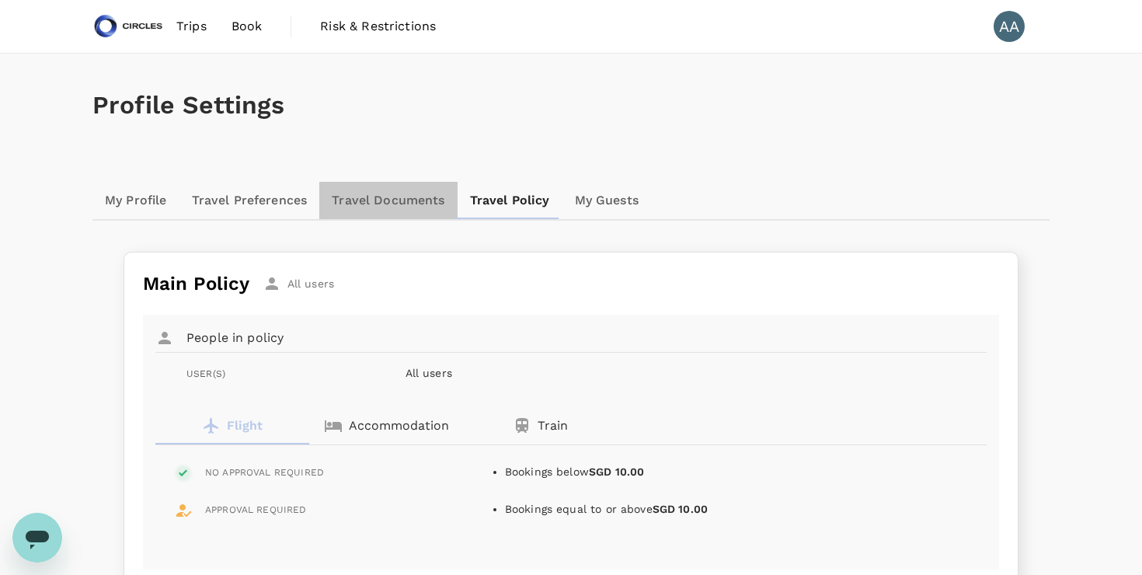
click at [404, 200] on link "Travel Documents" at bounding box center [387, 200] width 137 height 37
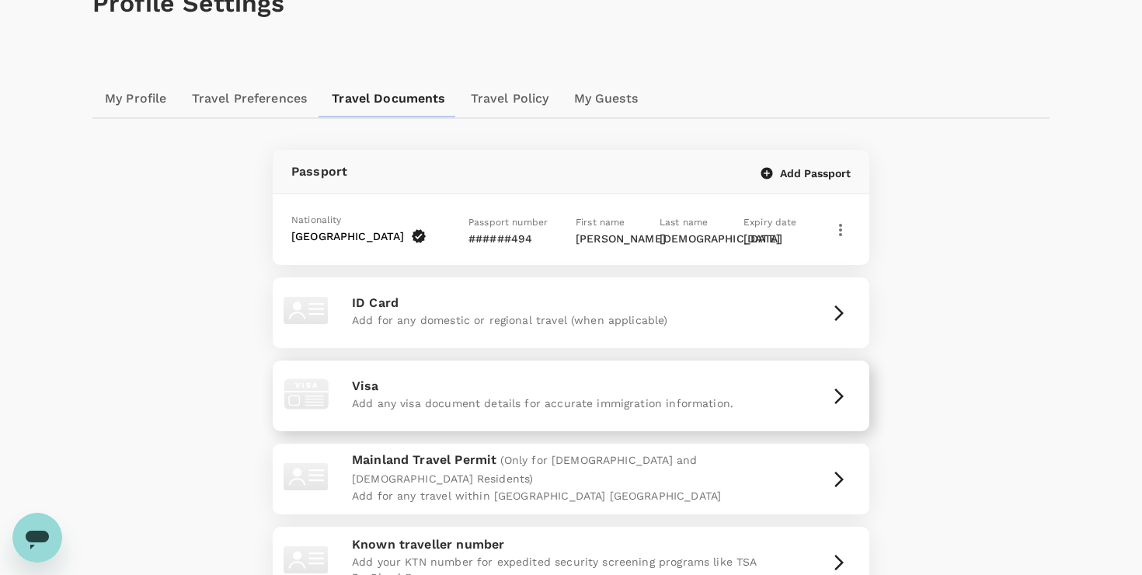
scroll to position [75, 0]
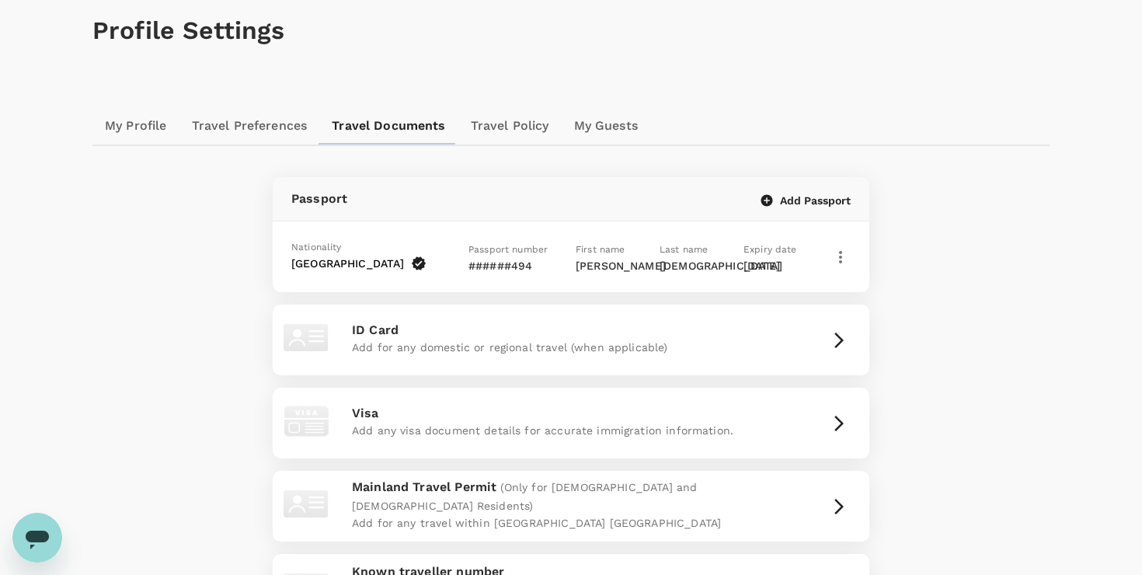
click at [243, 127] on link "Travel Preferences" at bounding box center [249, 125] width 141 height 37
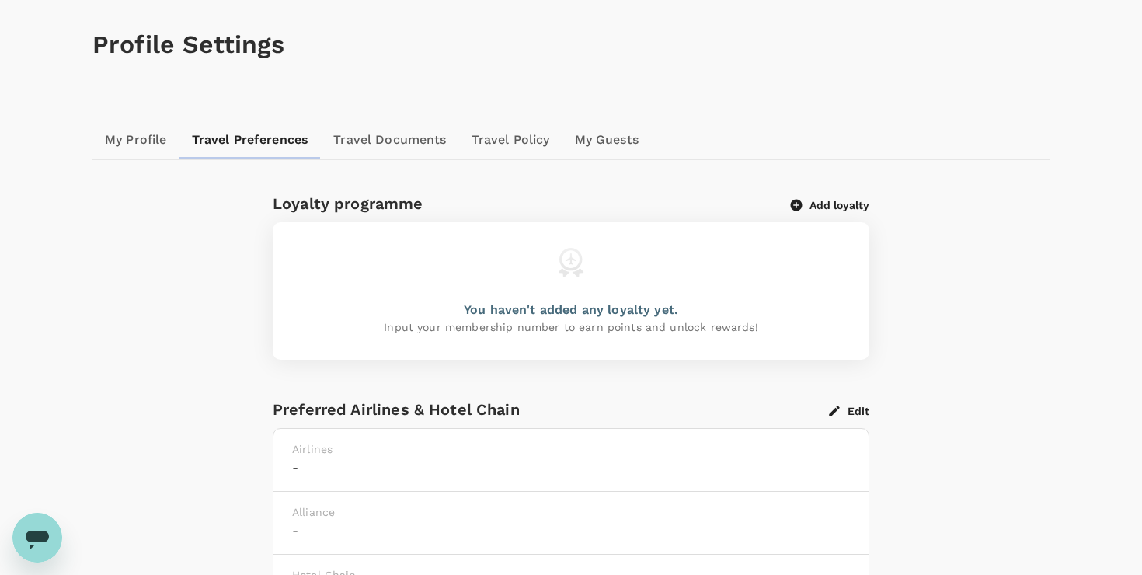
scroll to position [59, 0]
click at [137, 133] on link "My Profile" at bounding box center [135, 141] width 87 height 37
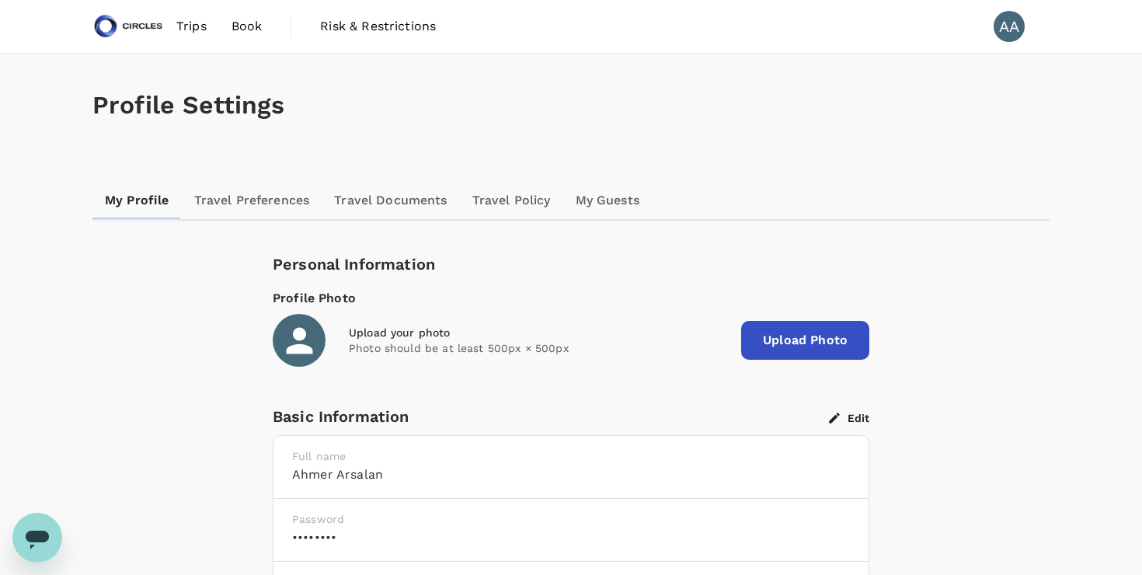
click at [616, 205] on link "My Guests" at bounding box center [607, 200] width 89 height 37
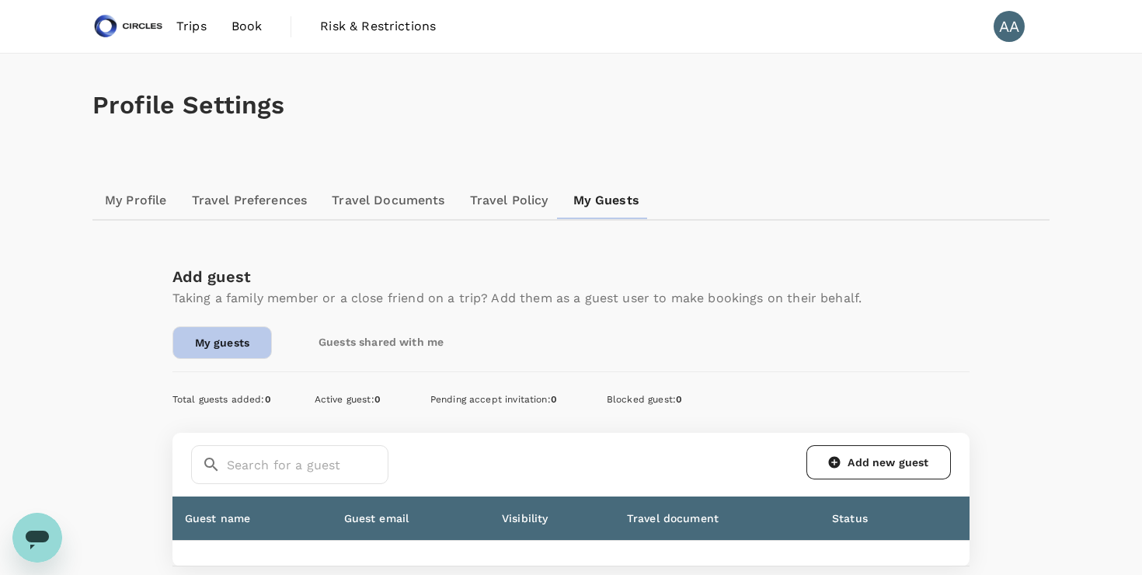
click at [483, 210] on link "Travel Policy" at bounding box center [508, 200] width 103 height 37
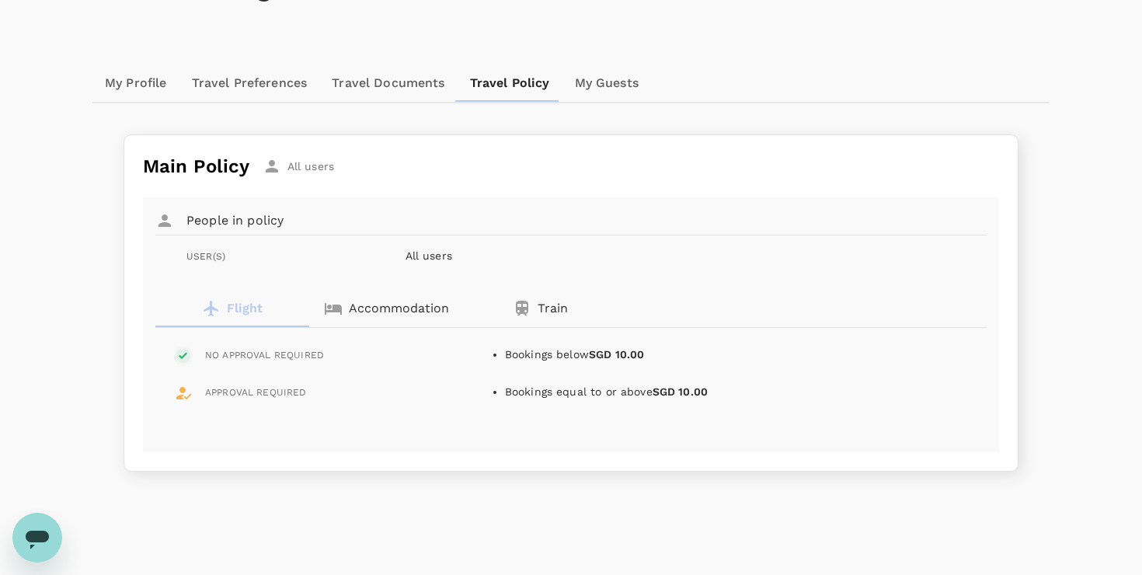
scroll to position [169, 0]
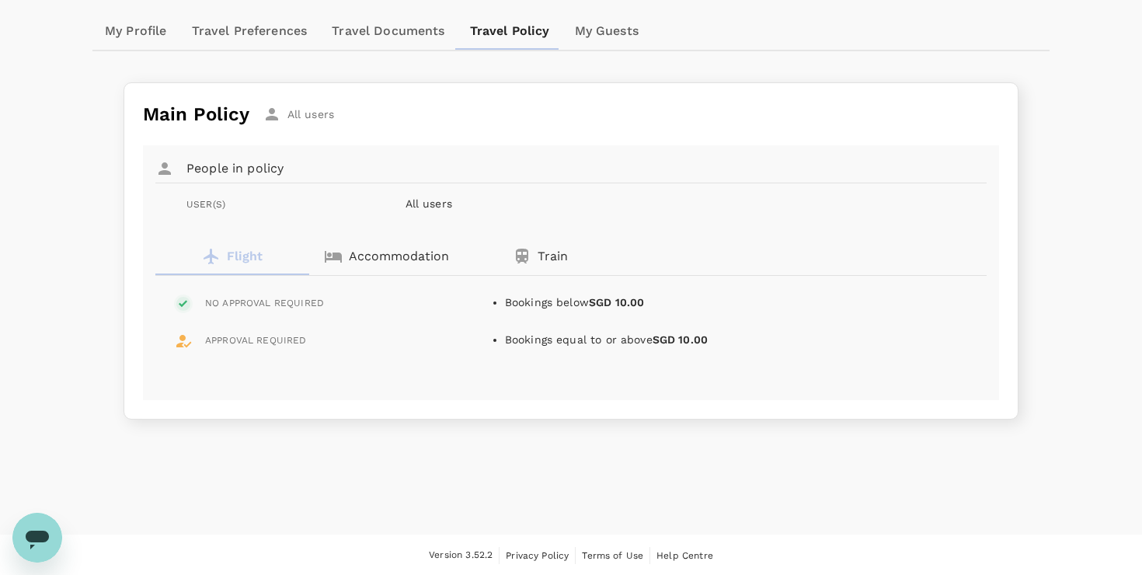
click at [419, 256] on p "Accommodation" at bounding box center [399, 256] width 100 height 19
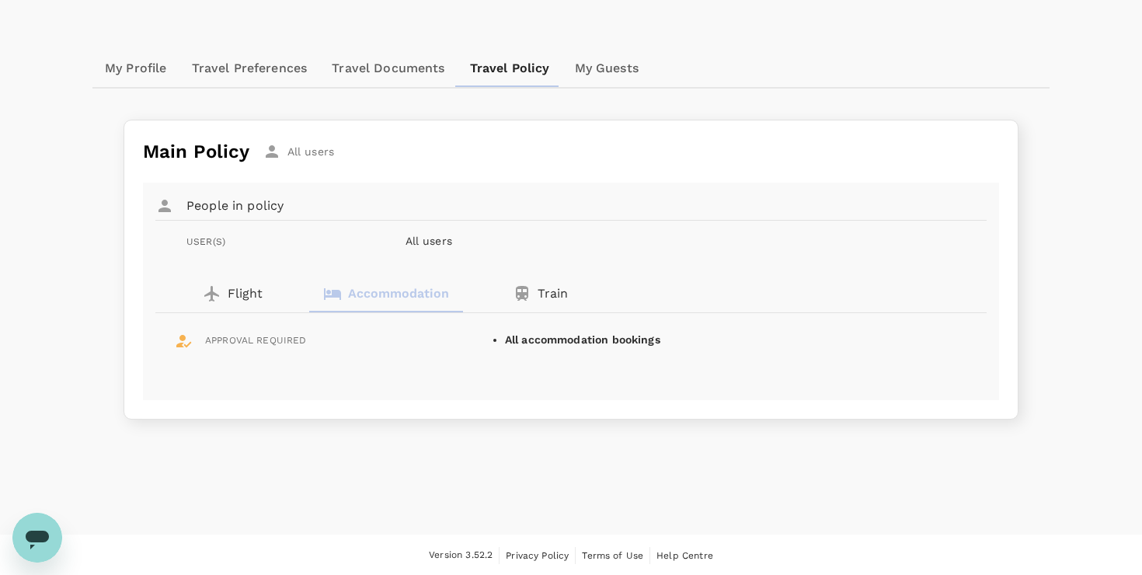
click at [248, 292] on p "Flight" at bounding box center [245, 293] width 35 height 19
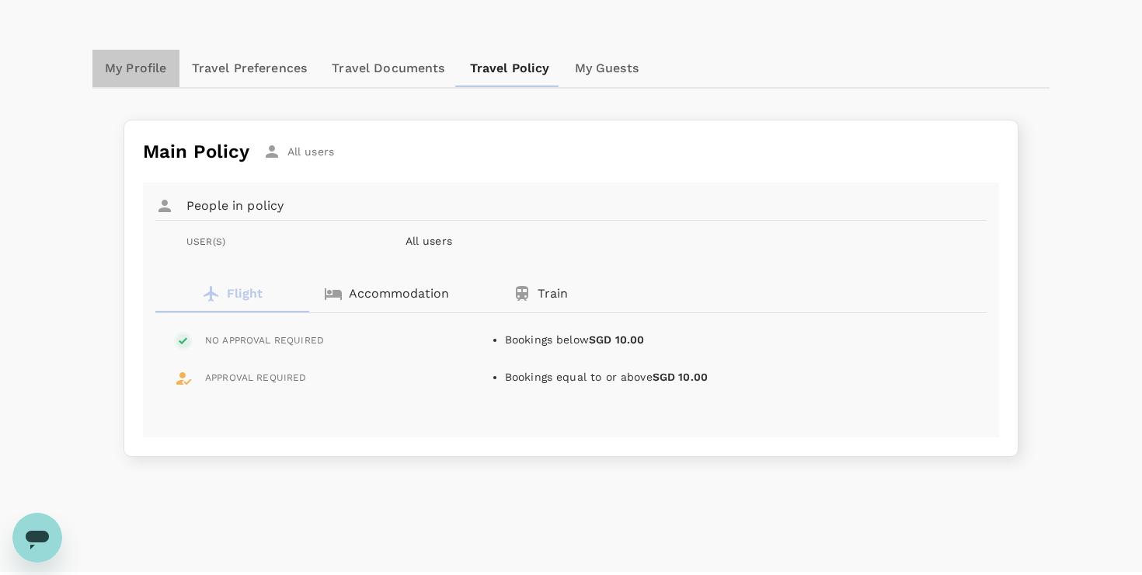
click at [144, 72] on link "My Profile" at bounding box center [135, 68] width 87 height 37
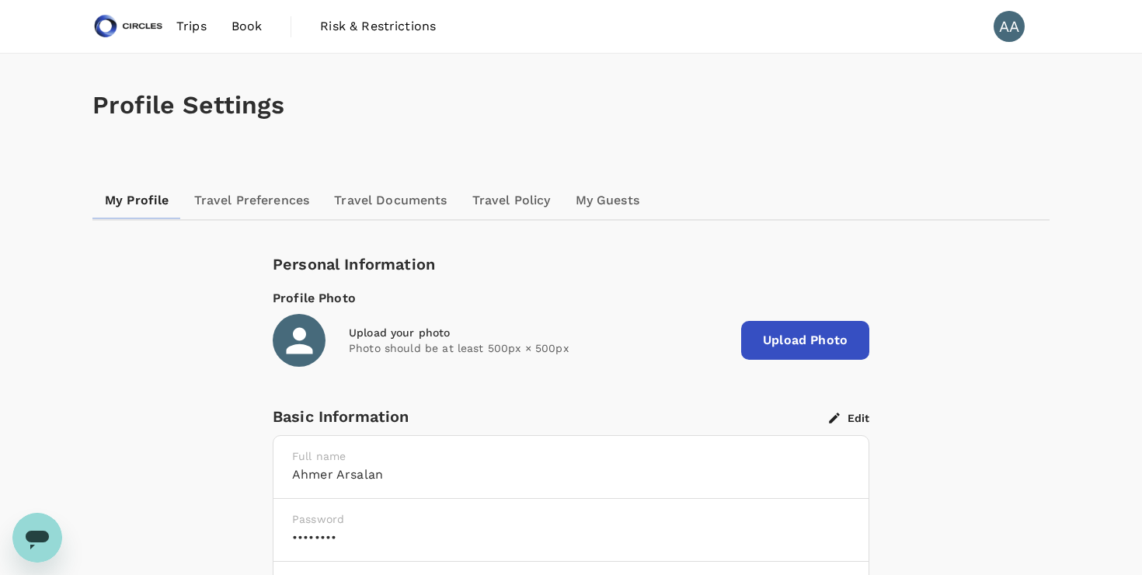
click at [200, 33] on span "Trips" at bounding box center [191, 26] width 30 height 19
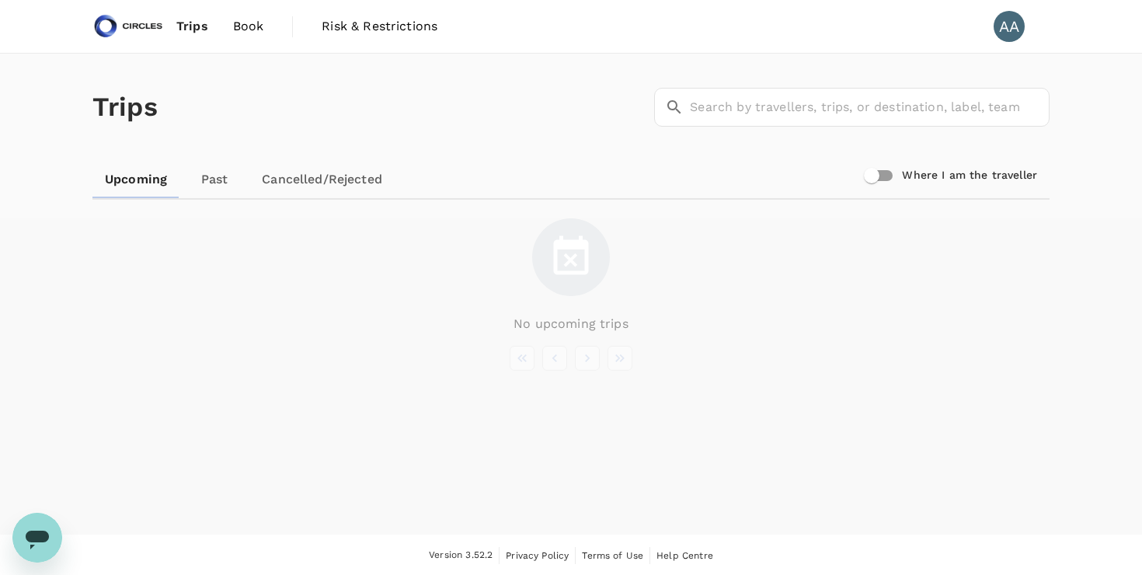
click at [242, 30] on span "Book" at bounding box center [248, 26] width 31 height 19
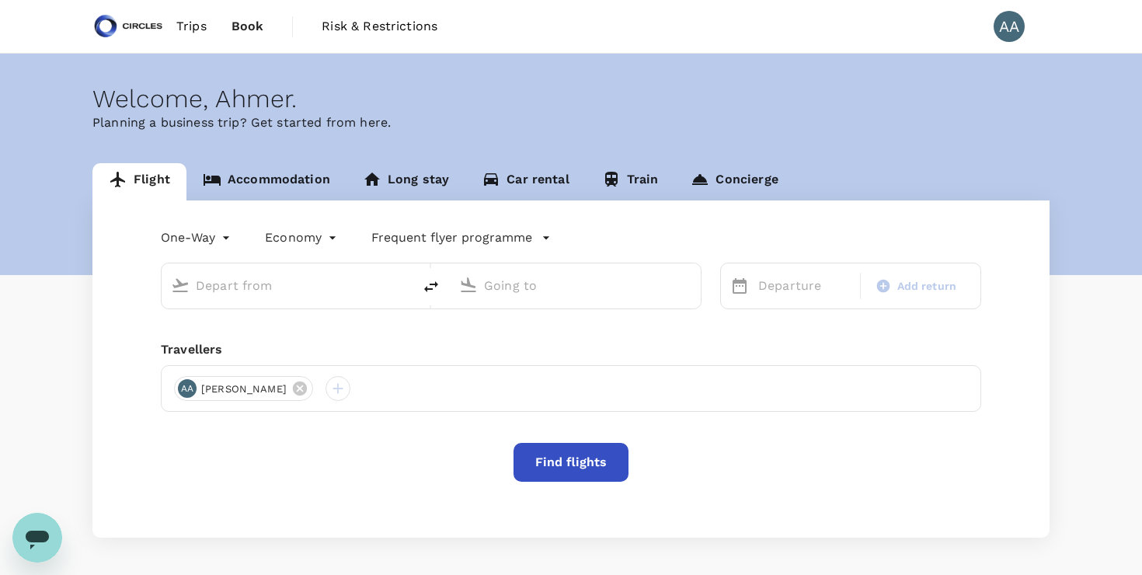
click at [739, 183] on link "Concierge" at bounding box center [734, 181] width 120 height 37
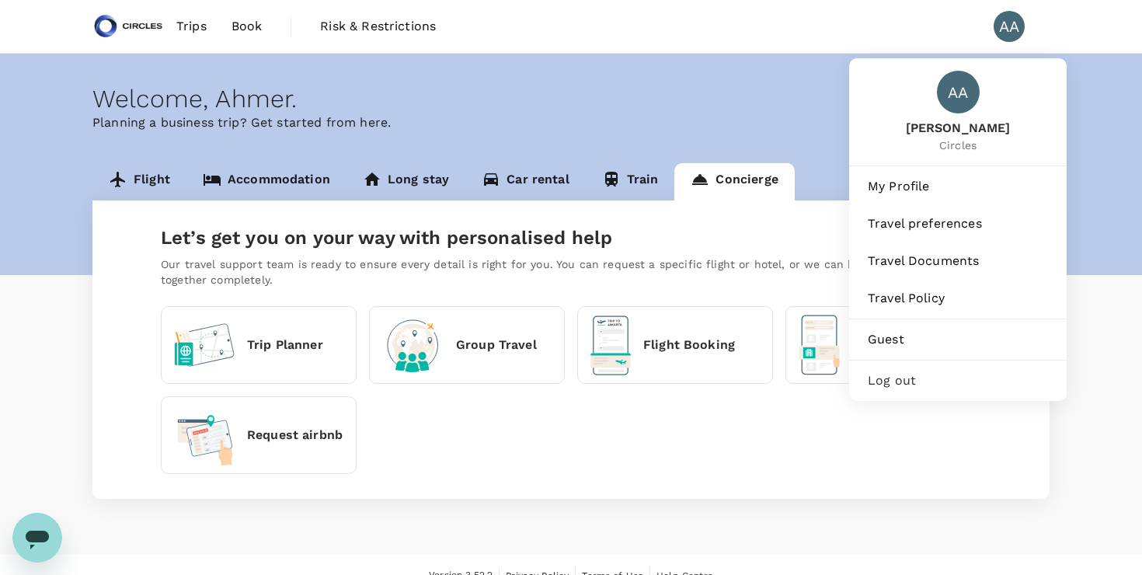
click at [1018, 13] on div "AA" at bounding box center [1008, 26] width 31 height 31
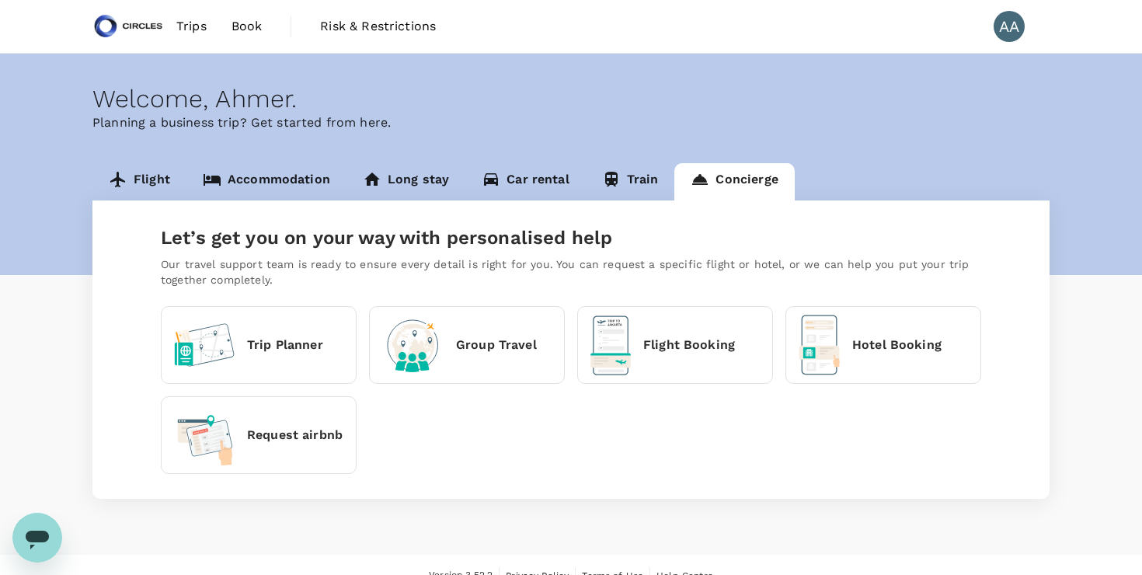
click at [1012, 21] on div "AA" at bounding box center [1008, 26] width 31 height 31
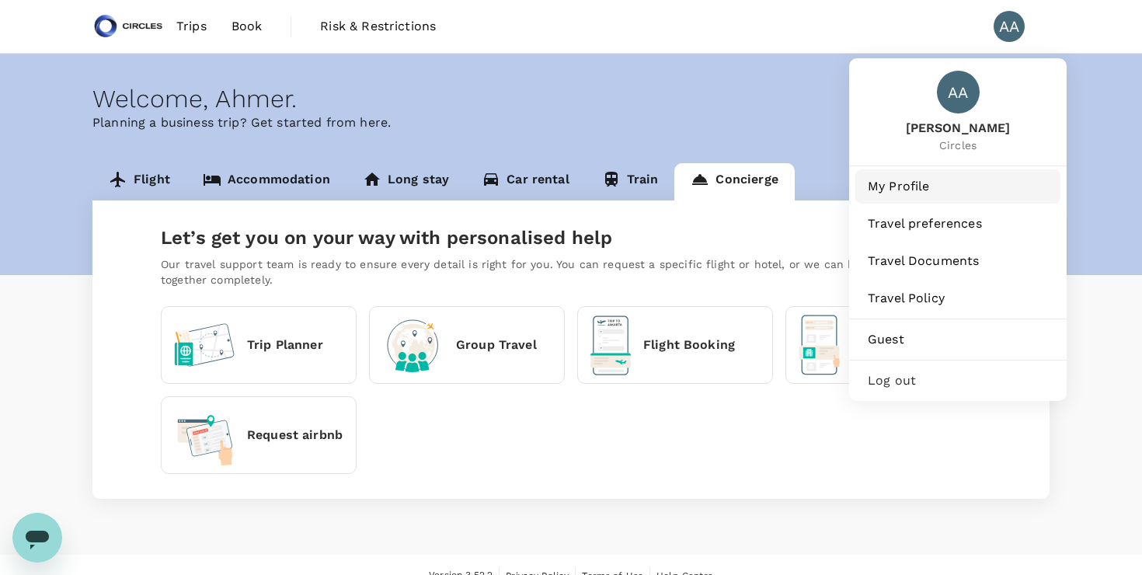
click at [901, 190] on span "My Profile" at bounding box center [958, 186] width 180 height 19
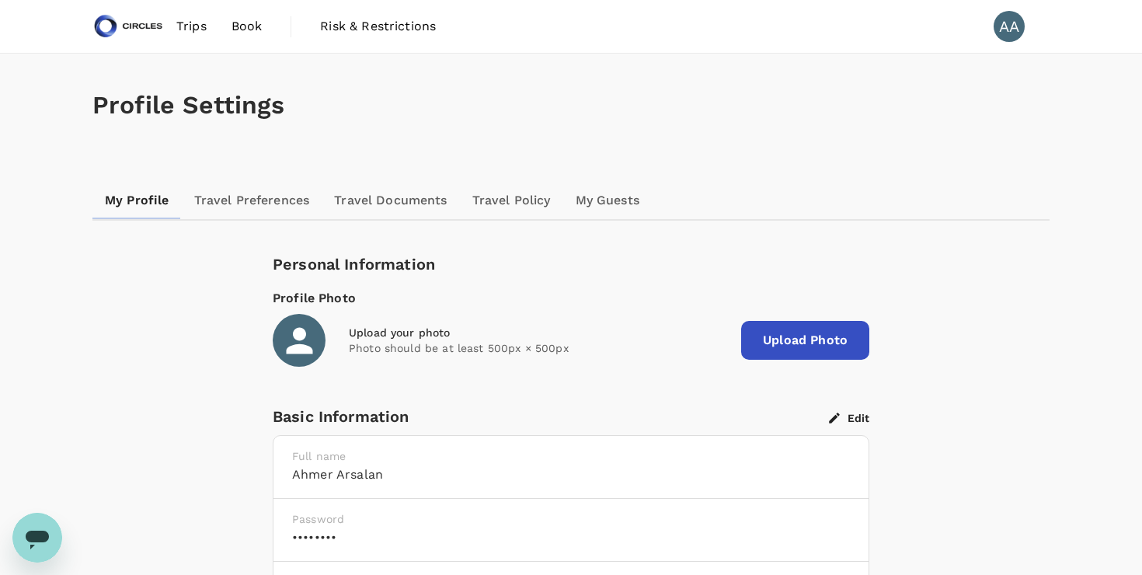
click at [409, 195] on link "Travel Documents" at bounding box center [390, 200] width 137 height 37
